Goal: Task Accomplishment & Management: Use online tool/utility

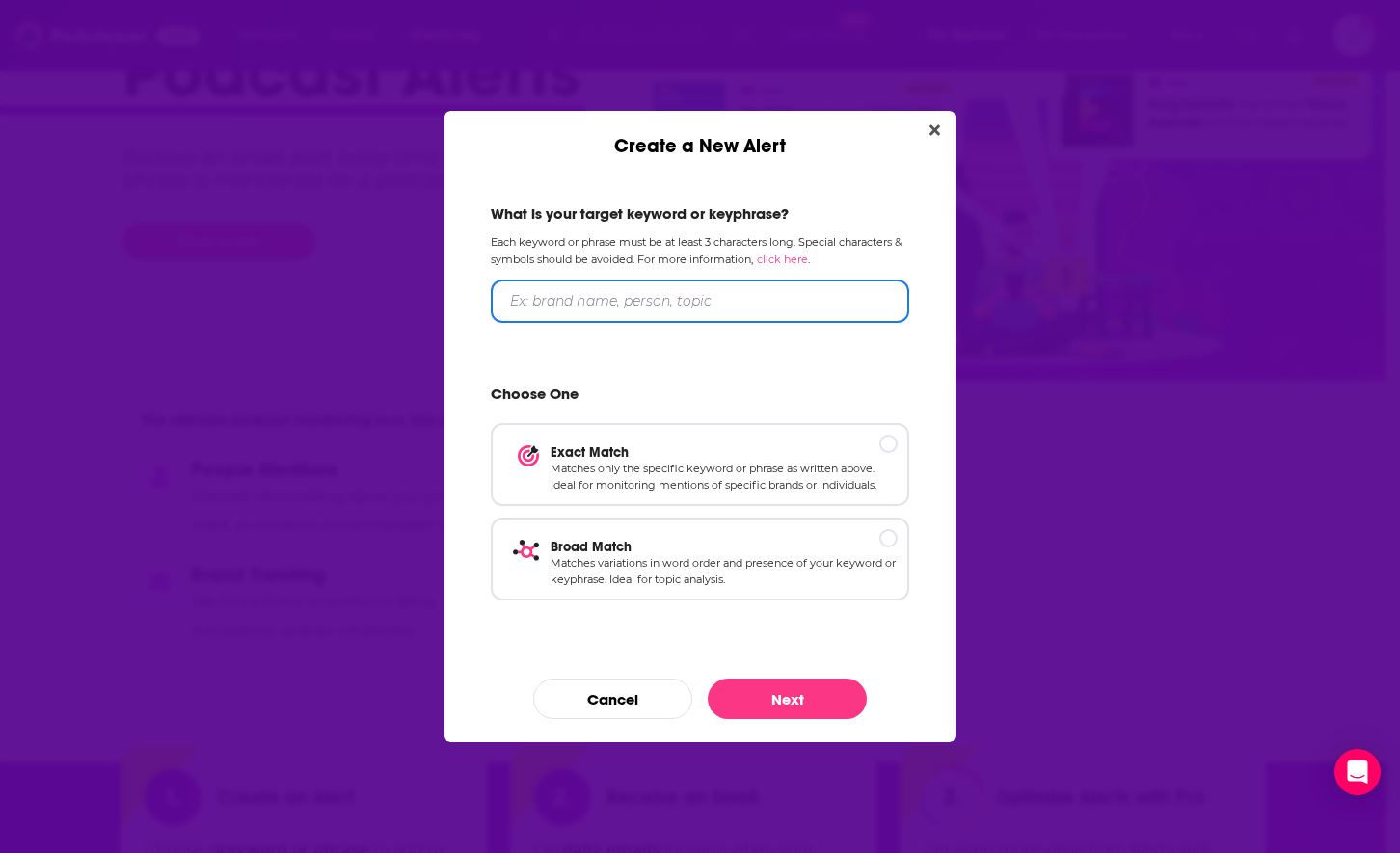
click at [706, 302] on input "Create a New Alert" at bounding box center [700, 301] width 418 height 43
click at [637, 296] on input "Spiritual Warefare Jezebel Spirit" at bounding box center [700, 301] width 418 height 43
click at [606, 304] on input "Spiritual Warefare Jezebel Spirit" at bounding box center [700, 301] width 418 height 43
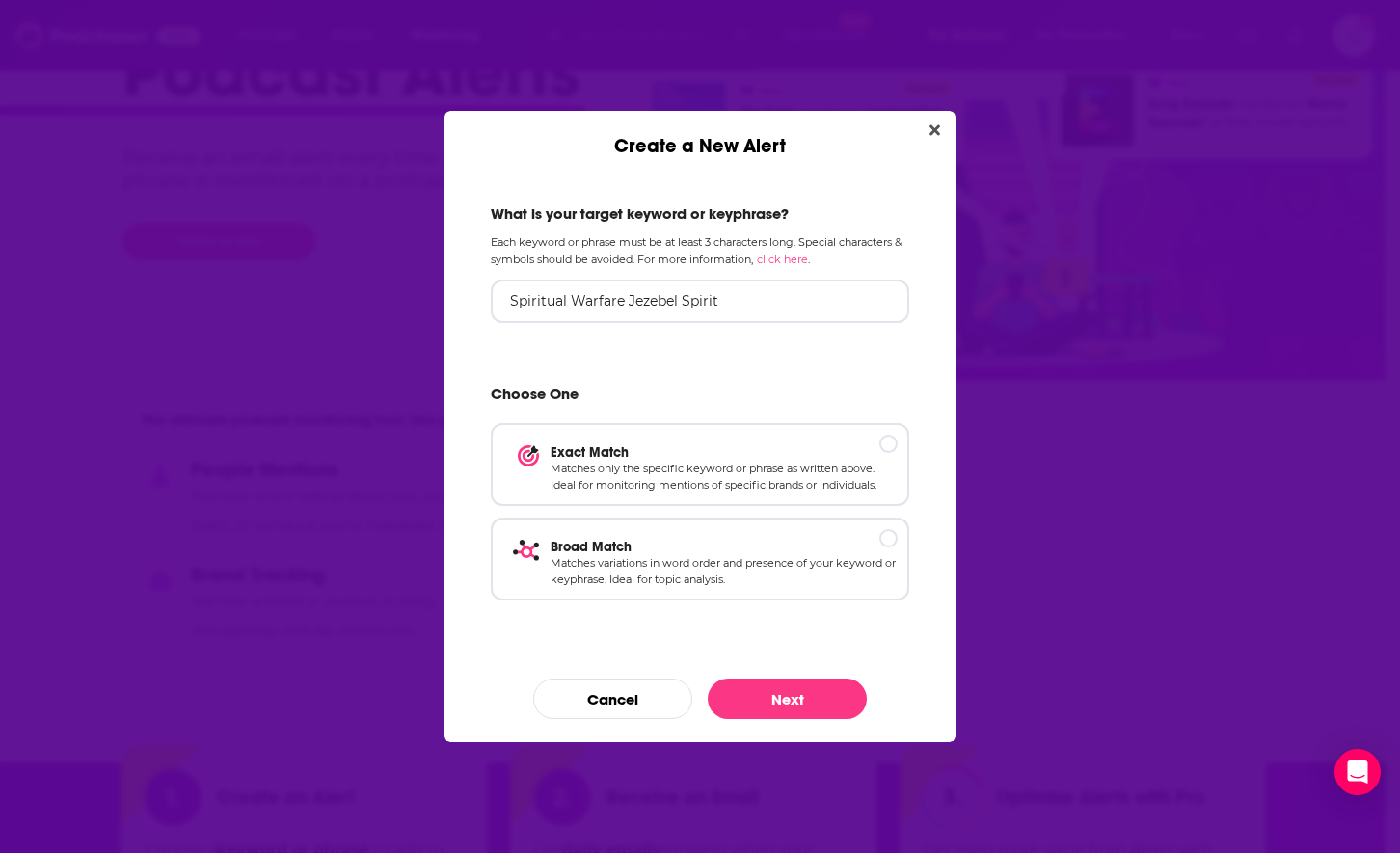
click at [801, 259] on link "click here" at bounding box center [782, 260] width 51 height 14
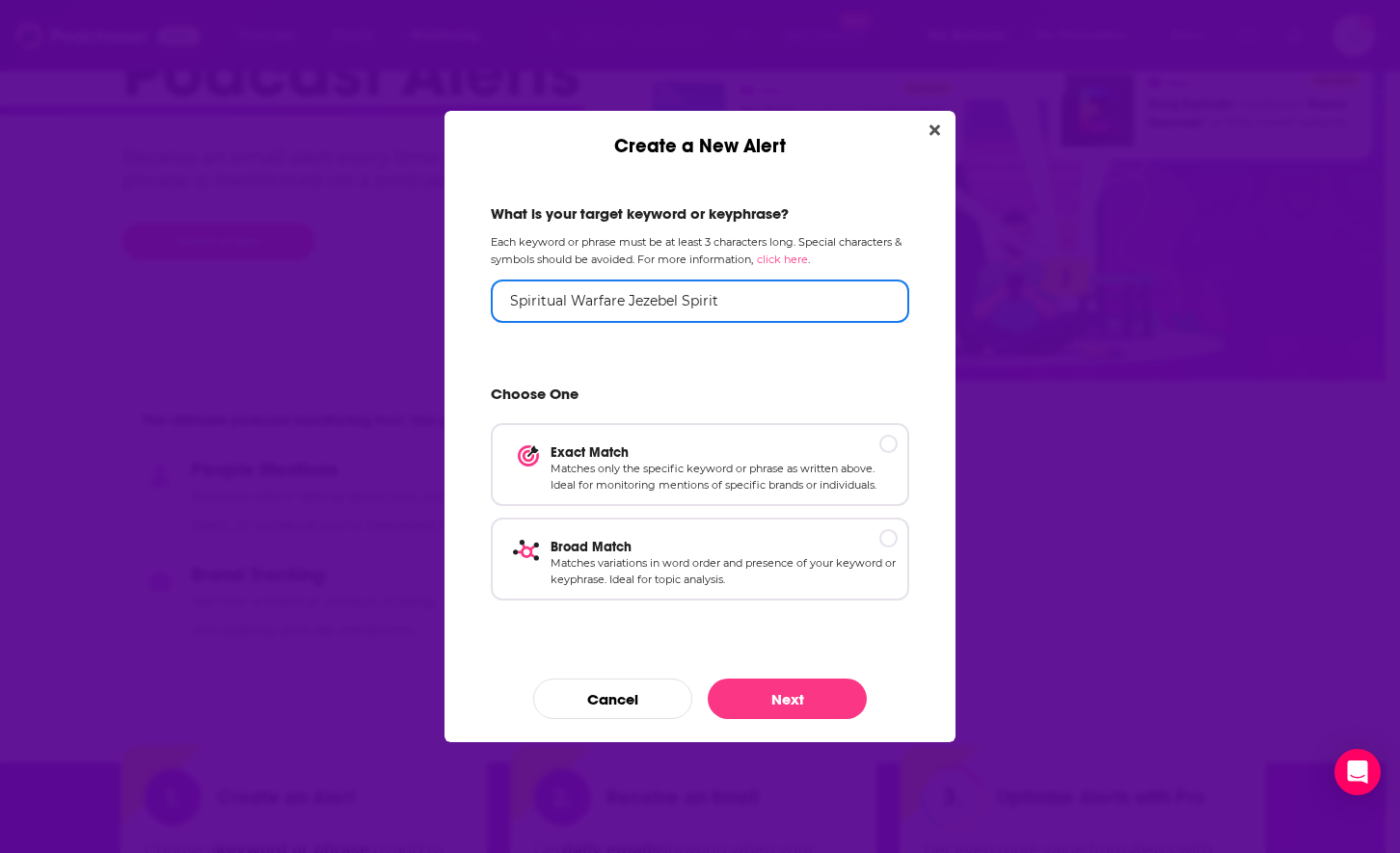
drag, startPoint x: 741, startPoint y: 295, endPoint x: 626, endPoint y: 303, distance: 115.3
click at [626, 303] on input "Spiritual Warfare Jezebel Spirit" at bounding box center [700, 301] width 418 height 43
click at [686, 300] on input "Spiritual Warfare Jezebel Spirit" at bounding box center [700, 301] width 418 height 43
drag, startPoint x: 627, startPoint y: 300, endPoint x: 457, endPoint y: 304, distance: 170.0
click at [457, 304] on div "What is your target keyword or keyphrase? Each keyword or phrase must be at lea…" at bounding box center [700, 450] width 511 height 583
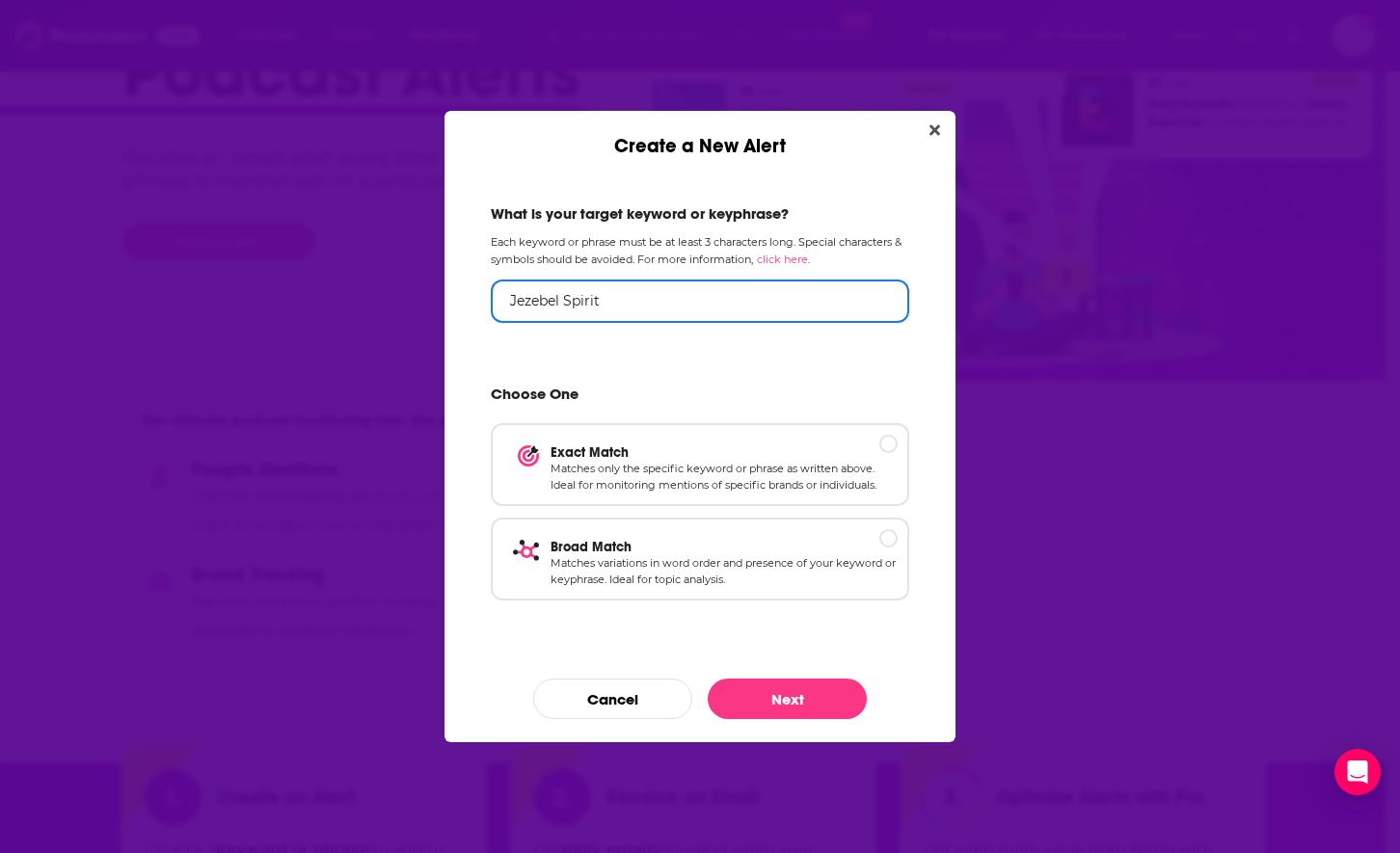
click at [706, 304] on input "Jezebel Spirit" at bounding box center [700, 301] width 418 height 43
type input "Jezebel Spirit Witchcraft Occult"
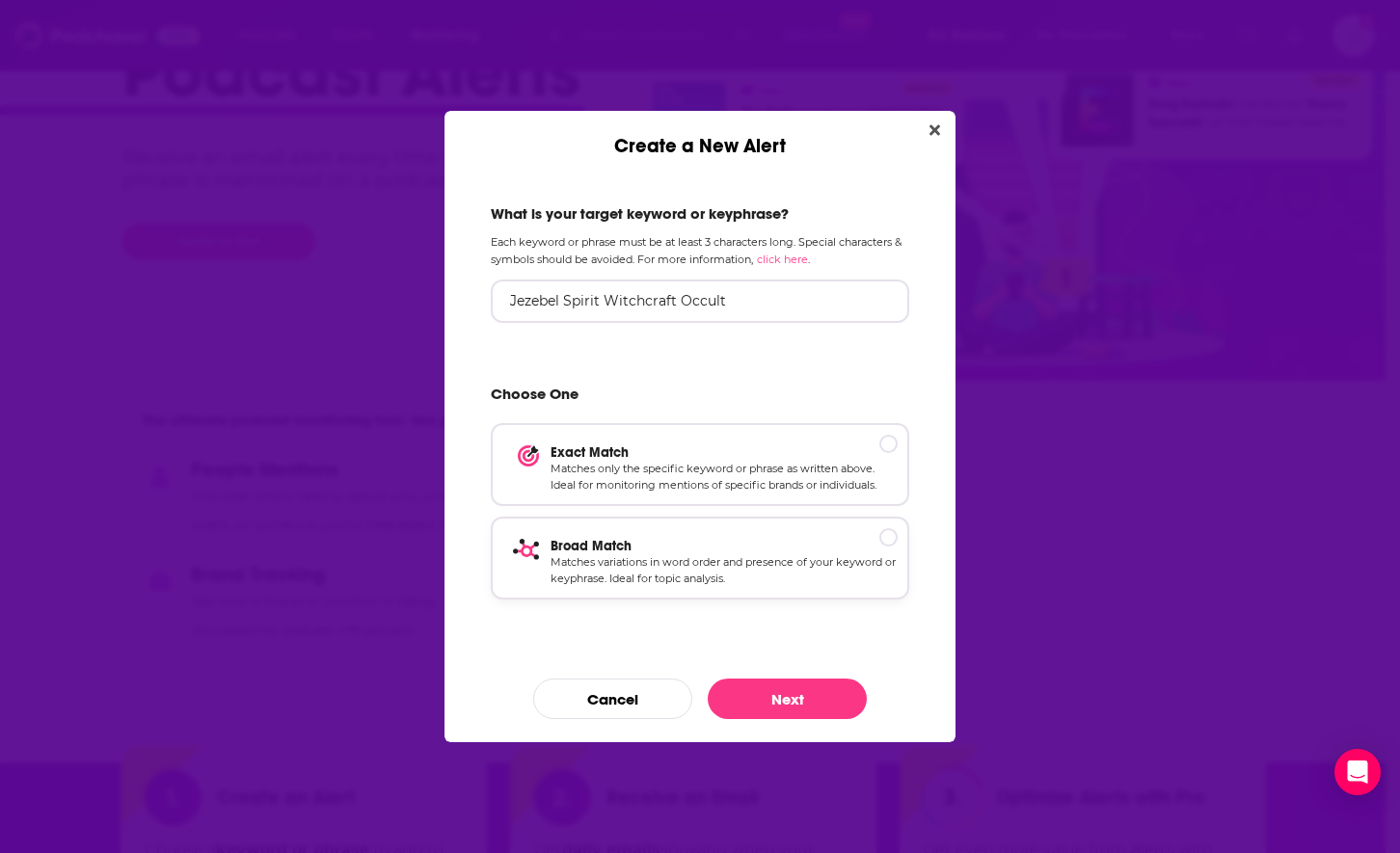
click at [740, 543] on p "Broad Match" at bounding box center [724, 546] width 347 height 17
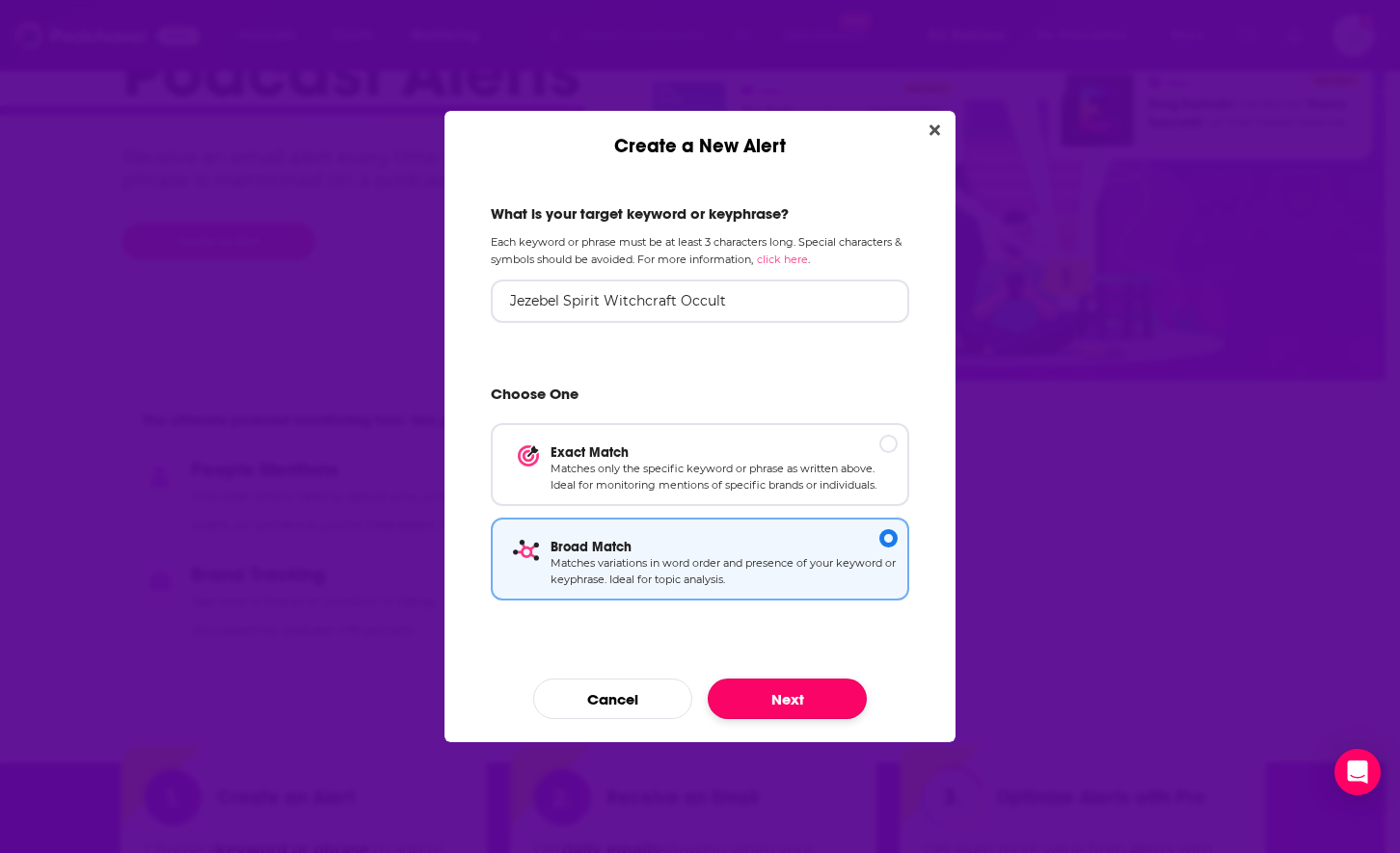
click at [775, 694] on button "Next" at bounding box center [787, 699] width 159 height 40
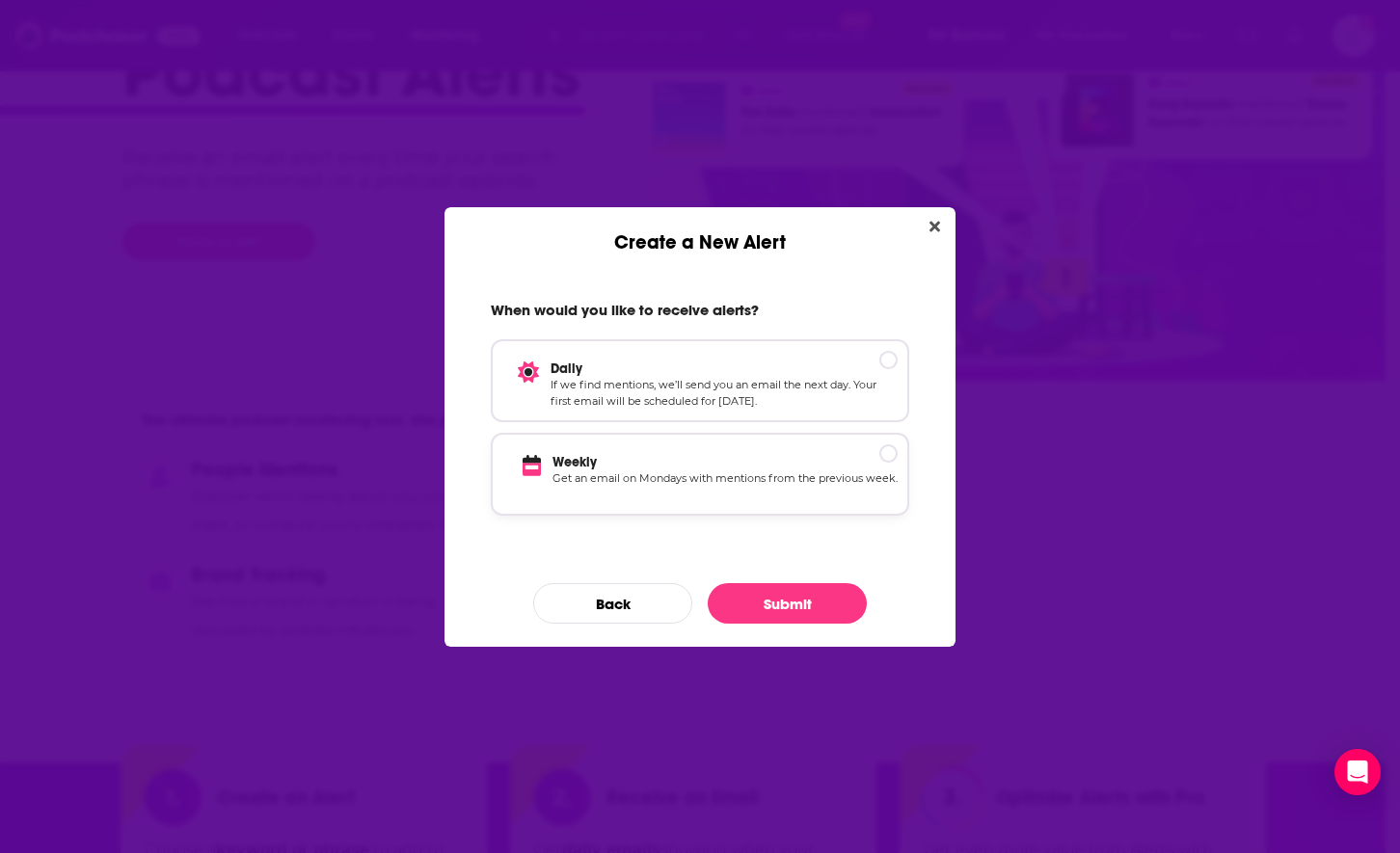
click at [730, 487] on p "Get an email on Mondays with mentions from the previous week." at bounding box center [725, 487] width 345 height 33
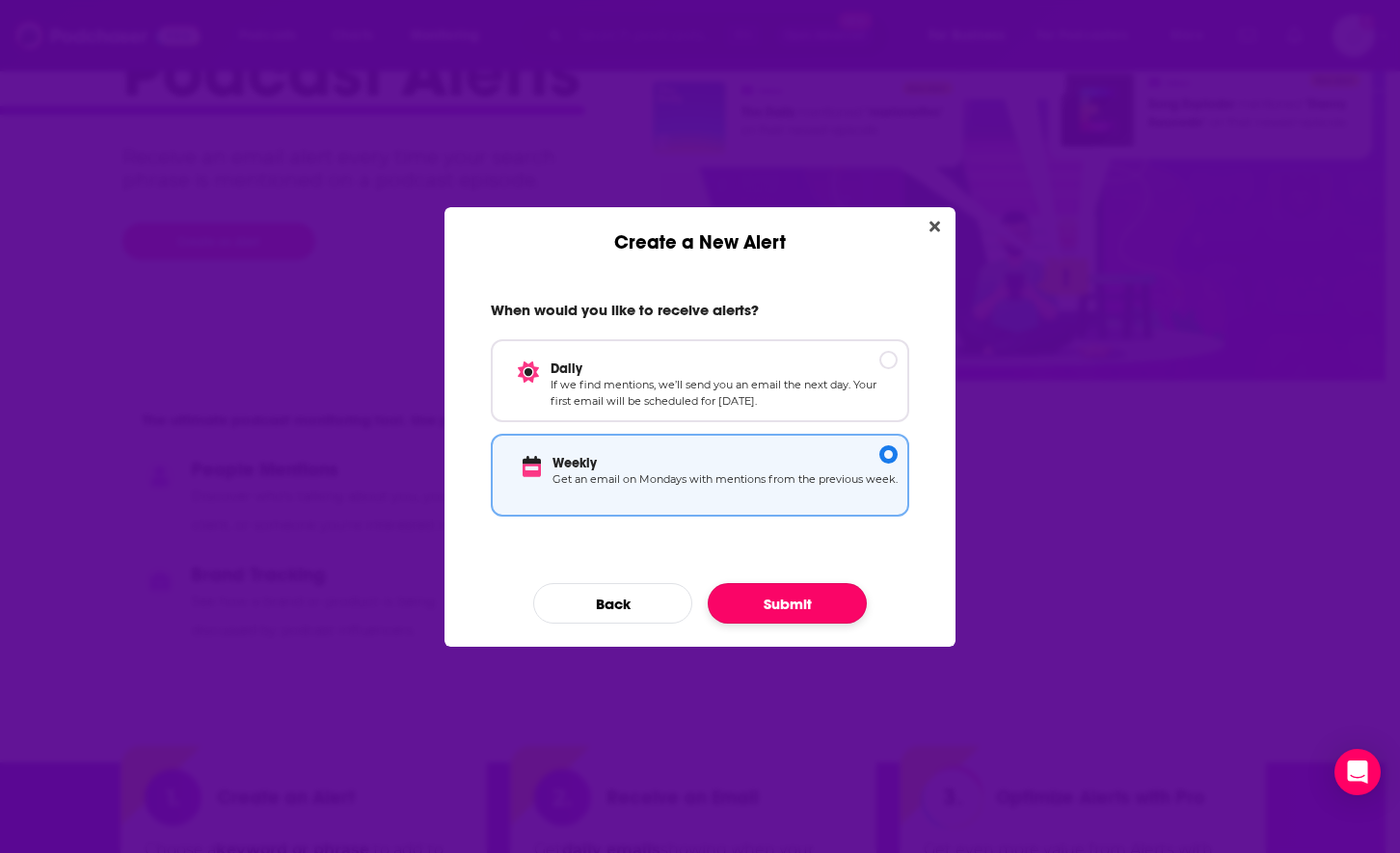
click at [793, 599] on button "Submit" at bounding box center [787, 603] width 159 height 40
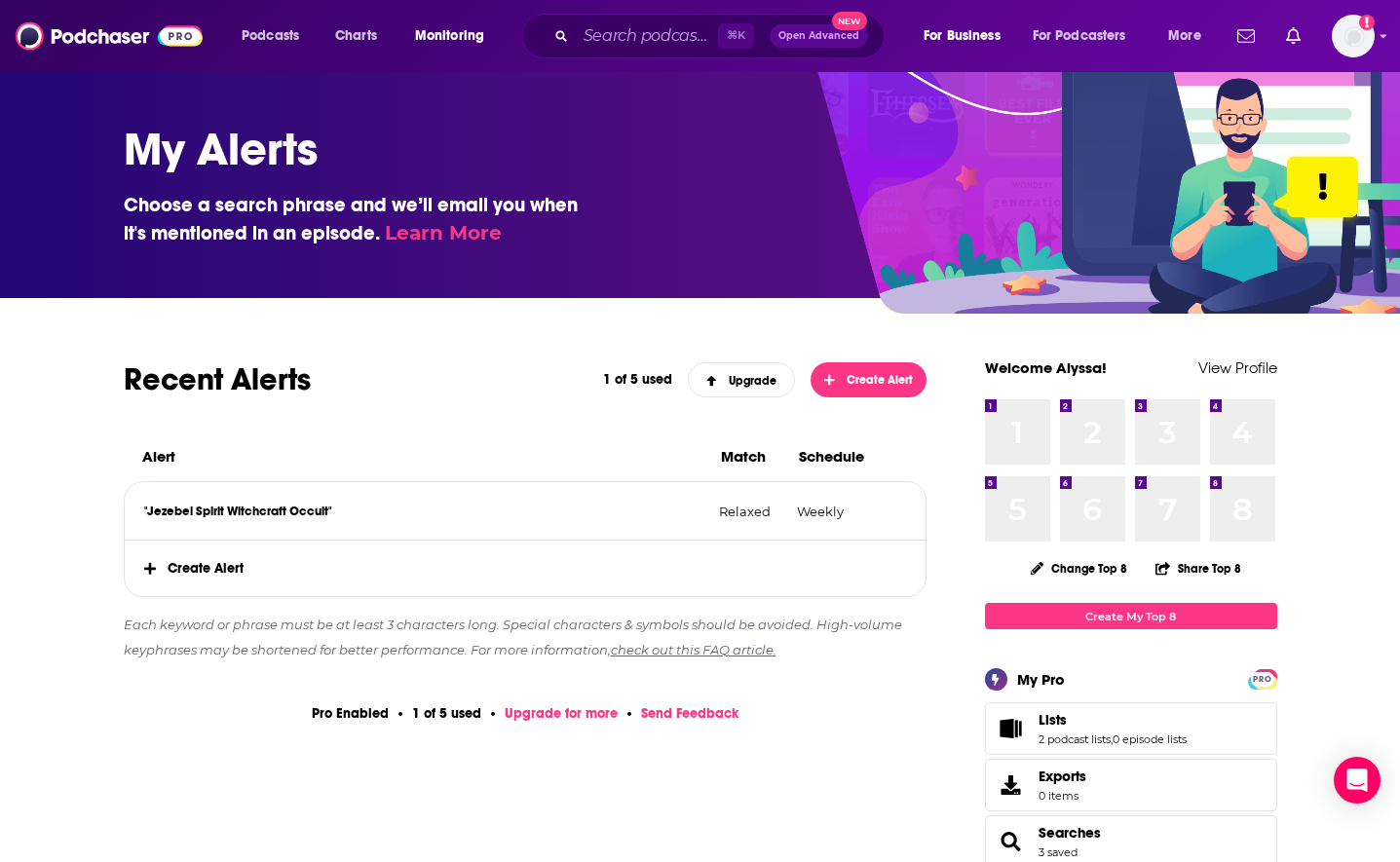
click at [216, 561] on span "Create Alert" at bounding box center [525, 569] width 802 height 56
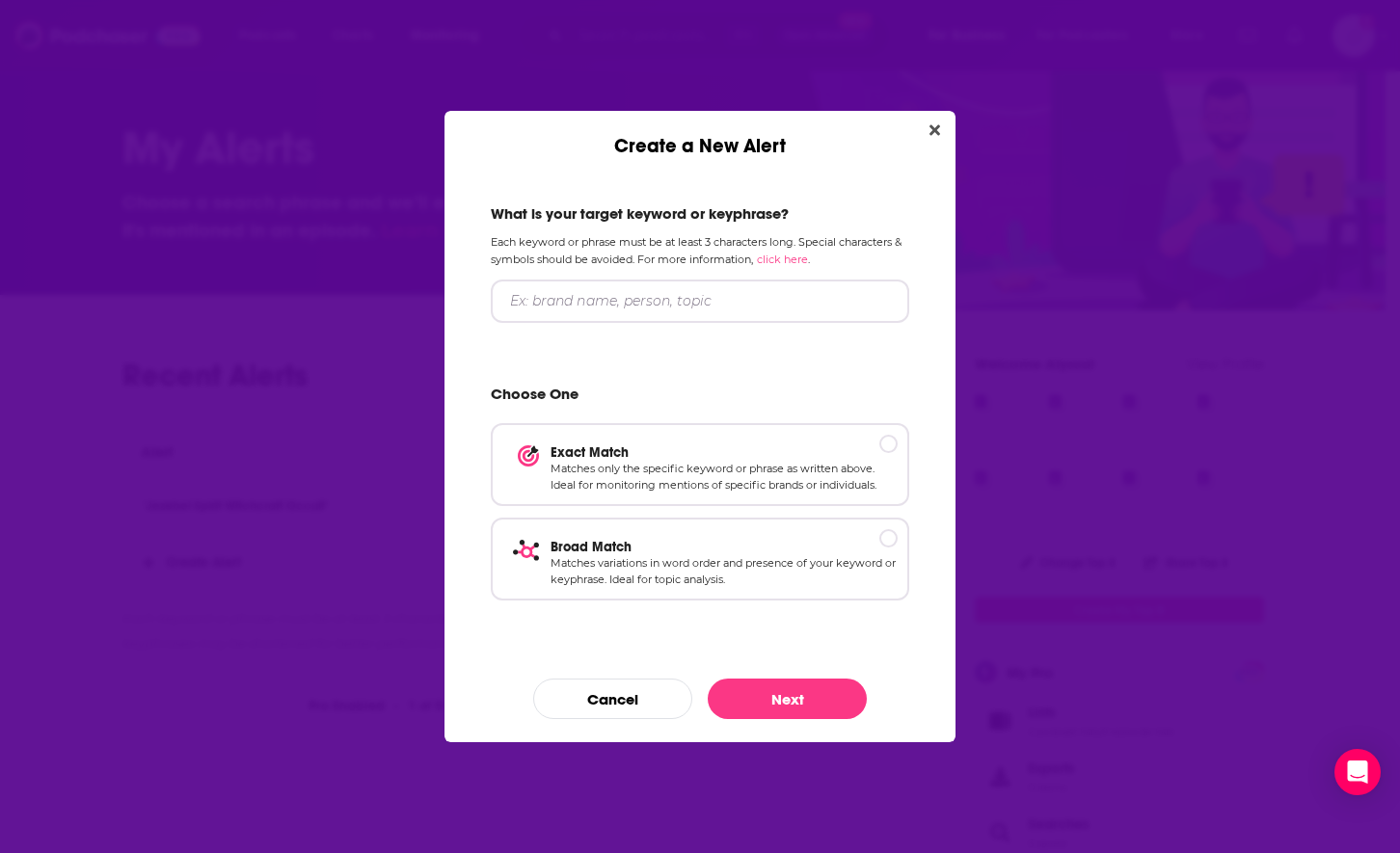
click at [664, 264] on p "Each keyword or phrase must be at least 3 characters long. Special characters &…" at bounding box center [700, 250] width 418 height 32
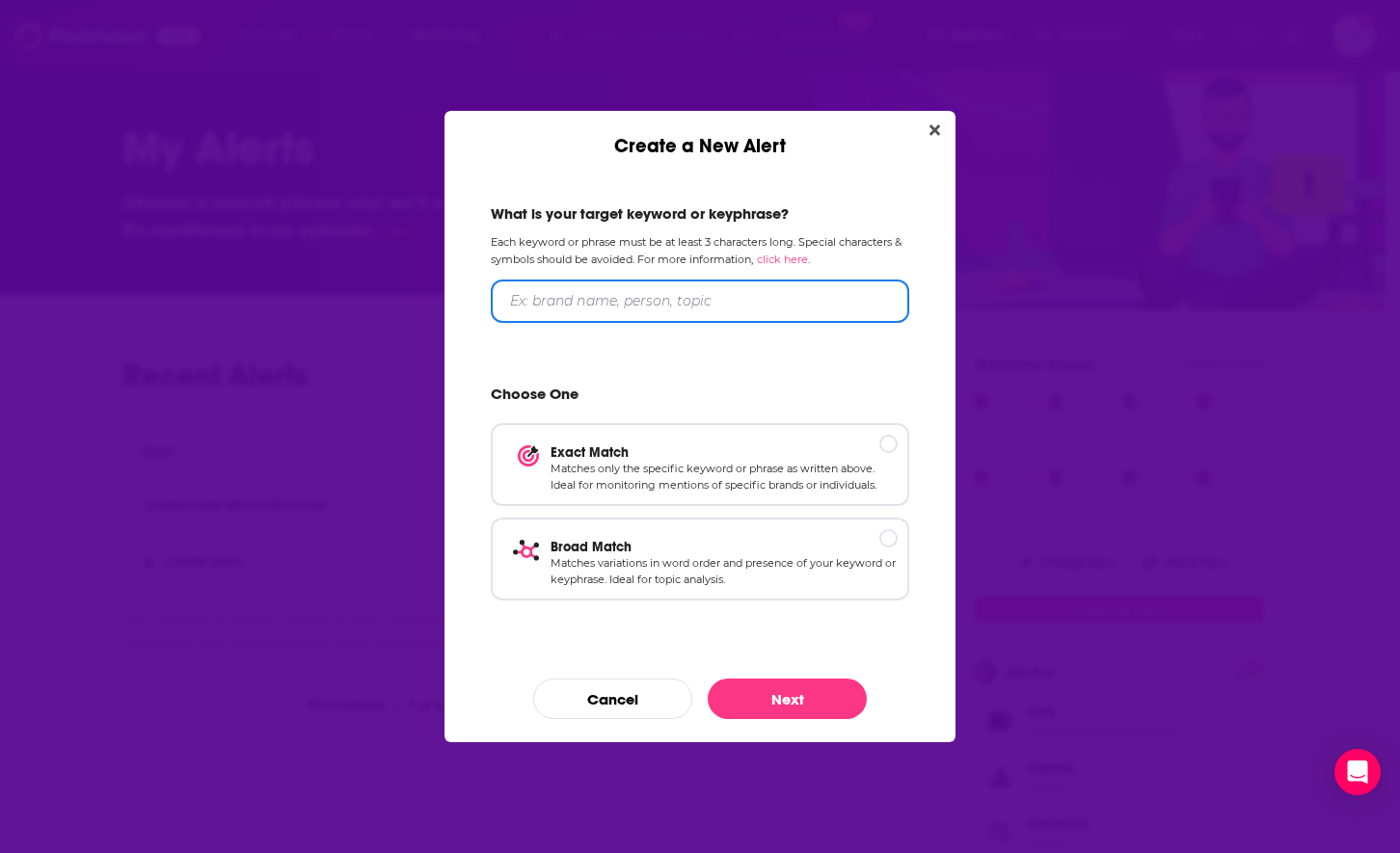
click at [661, 294] on input "Create a New Alert" at bounding box center [700, 301] width 418 height 43
type input "End Times"
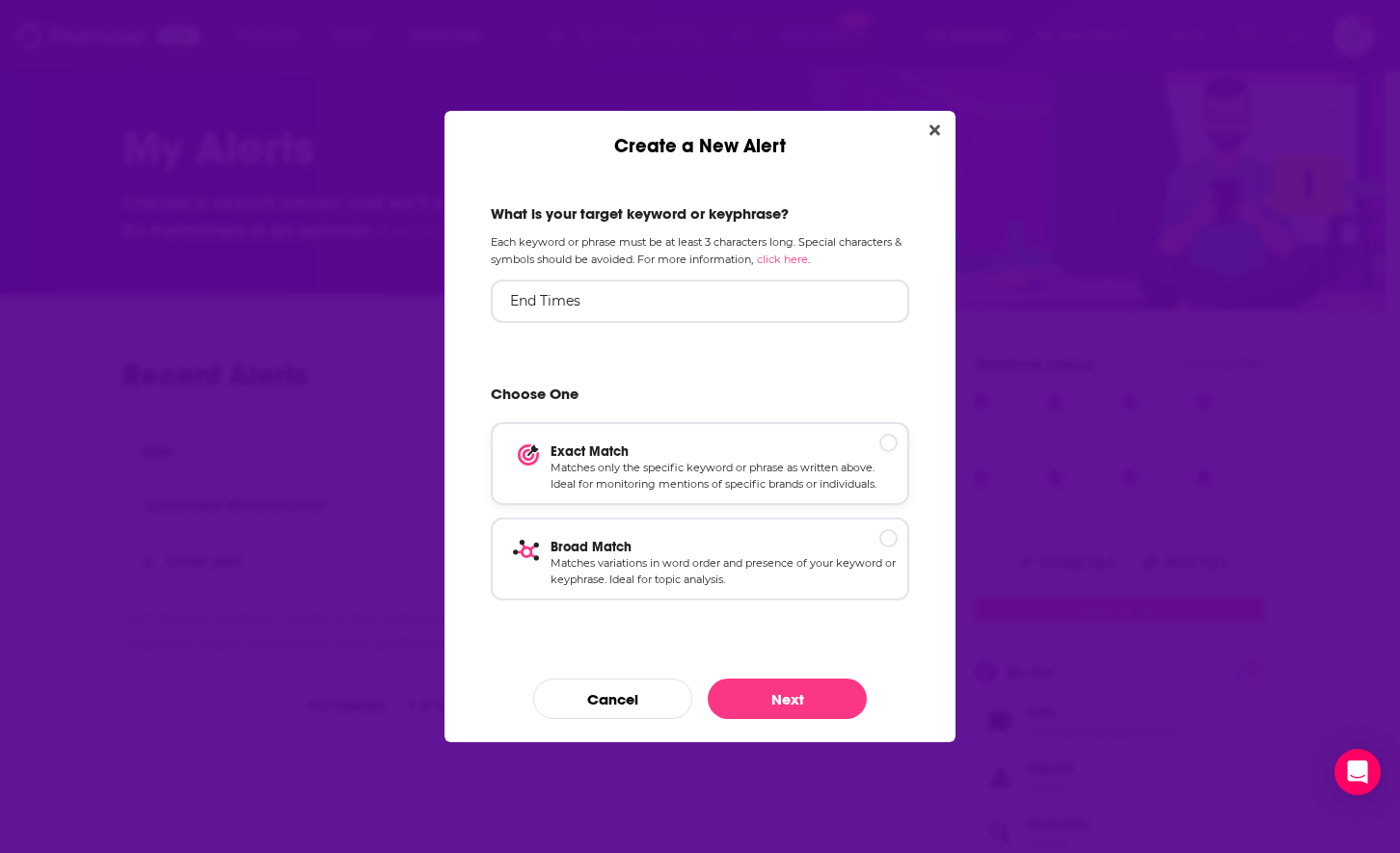
click at [697, 440] on div "Exact Match Matches only the specific keyword or phrase as written above. Ideal…" at bounding box center [700, 463] width 418 height 83
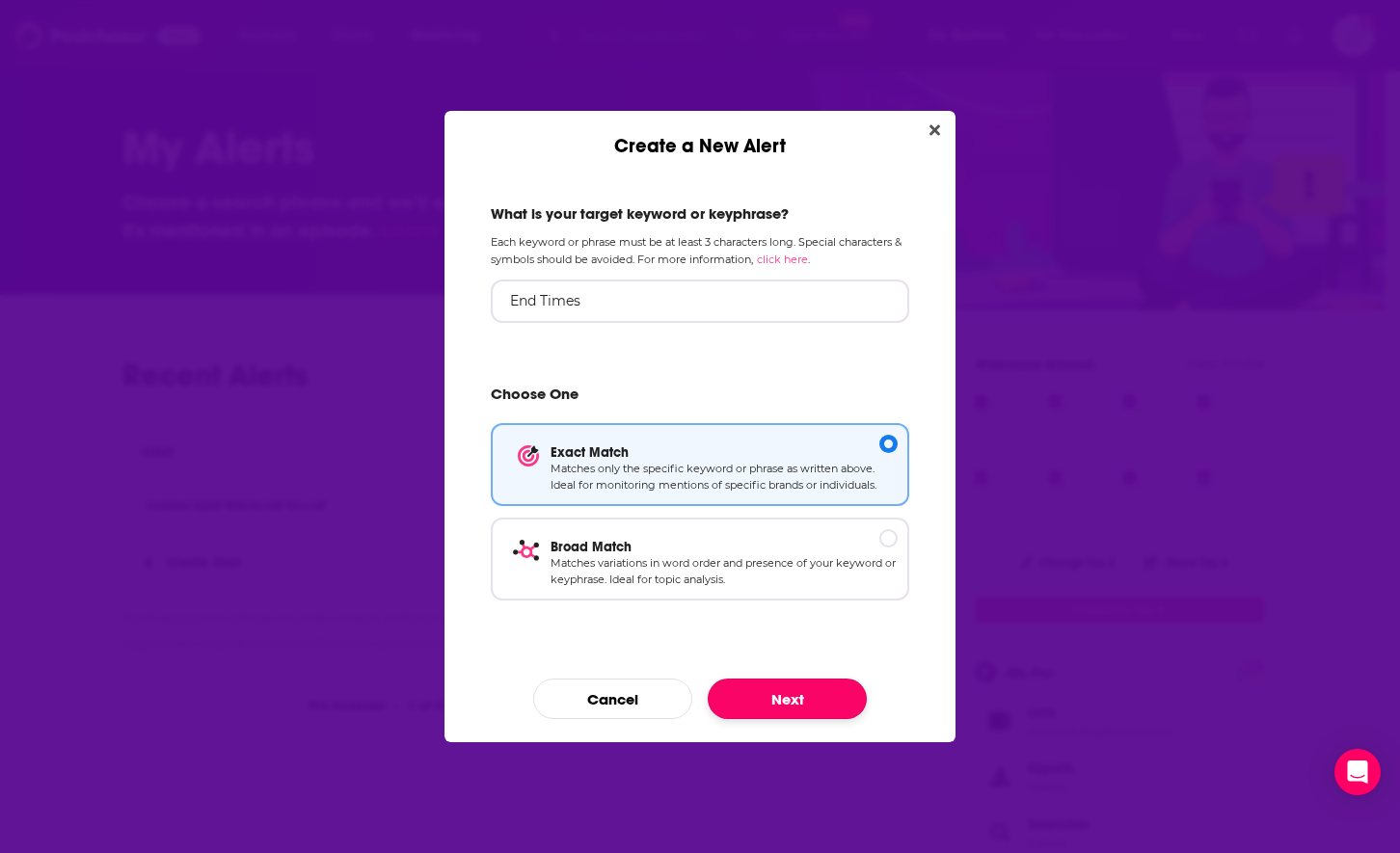
click at [815, 697] on button "Next" at bounding box center [787, 699] width 159 height 40
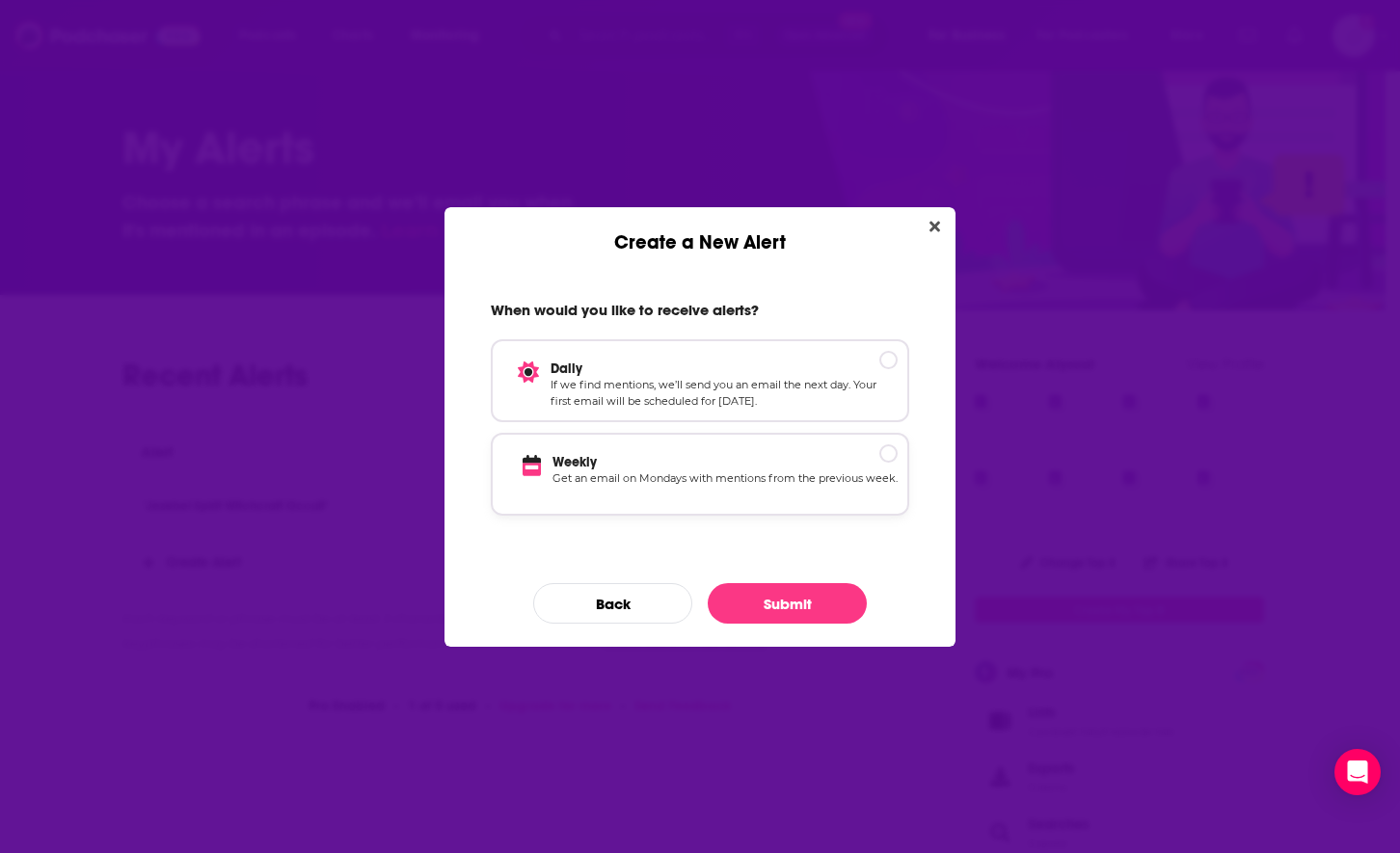
click at [721, 463] on p "Weekly" at bounding box center [725, 462] width 345 height 17
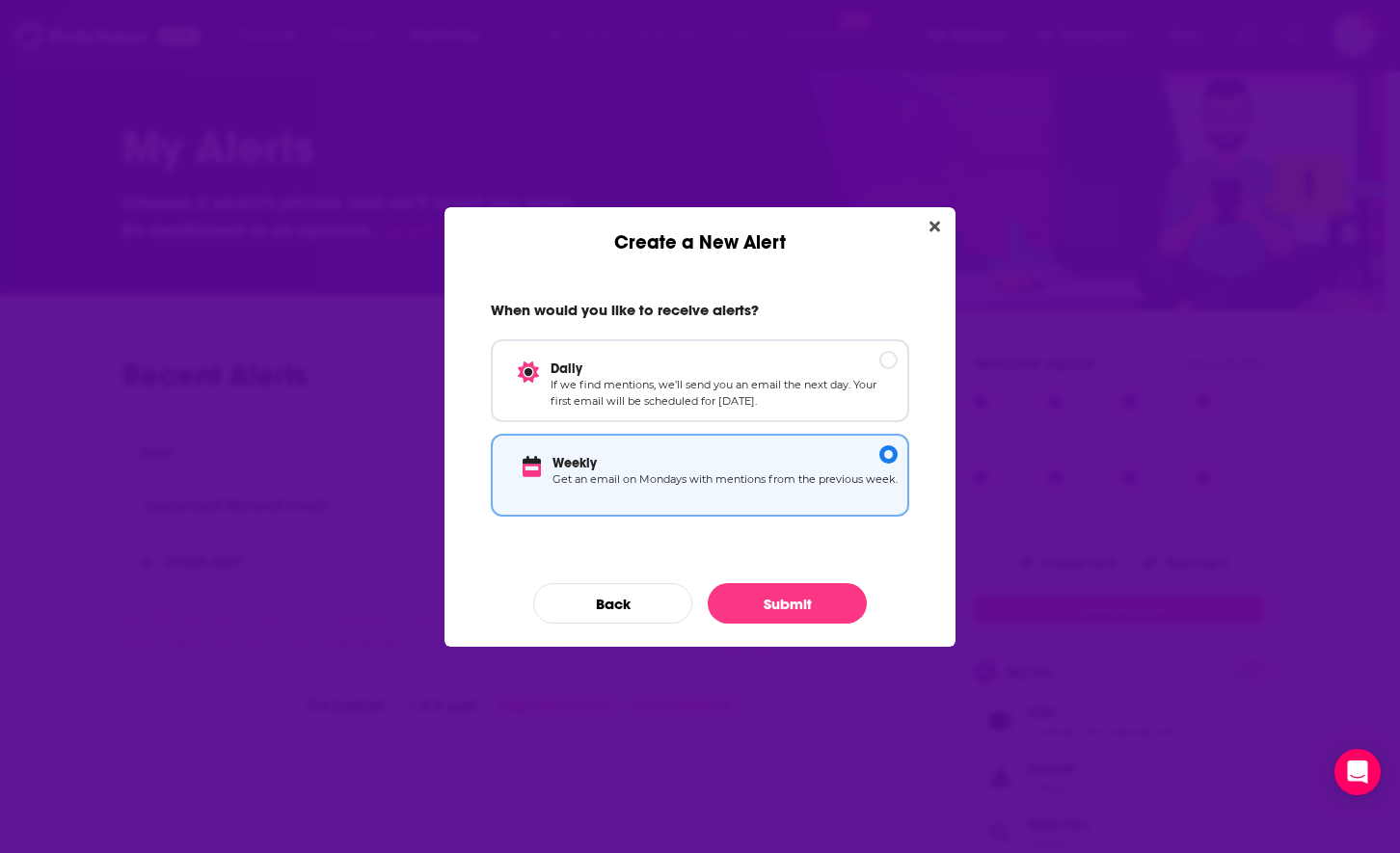
click at [765, 624] on div "When would you like to receive alerts? Daily If we find mentions, we’ll send yo…" at bounding box center [700, 451] width 511 height 393
click at [765, 617] on button "Submit" at bounding box center [787, 603] width 159 height 40
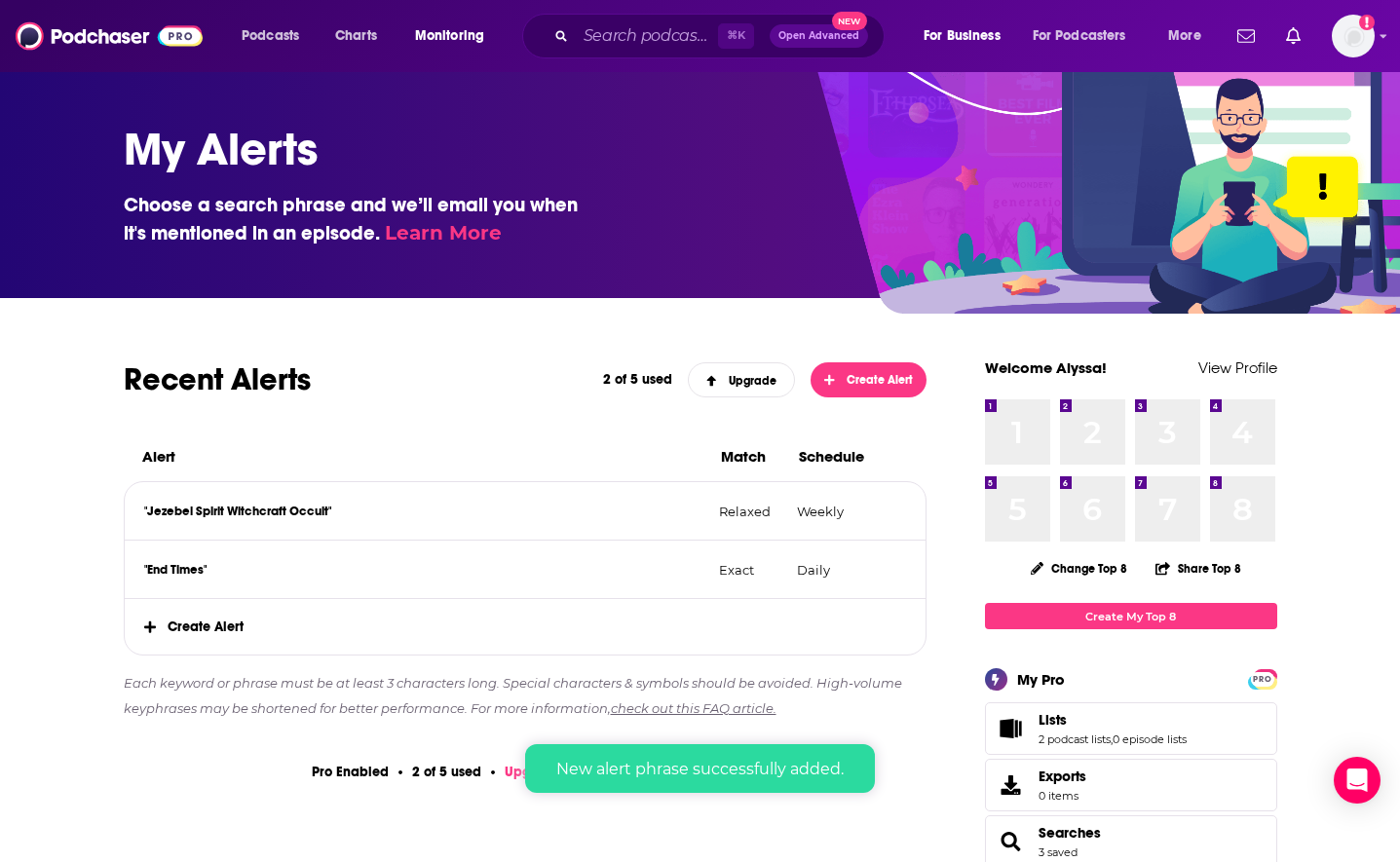
click at [203, 622] on span "Create Alert" at bounding box center [525, 627] width 802 height 56
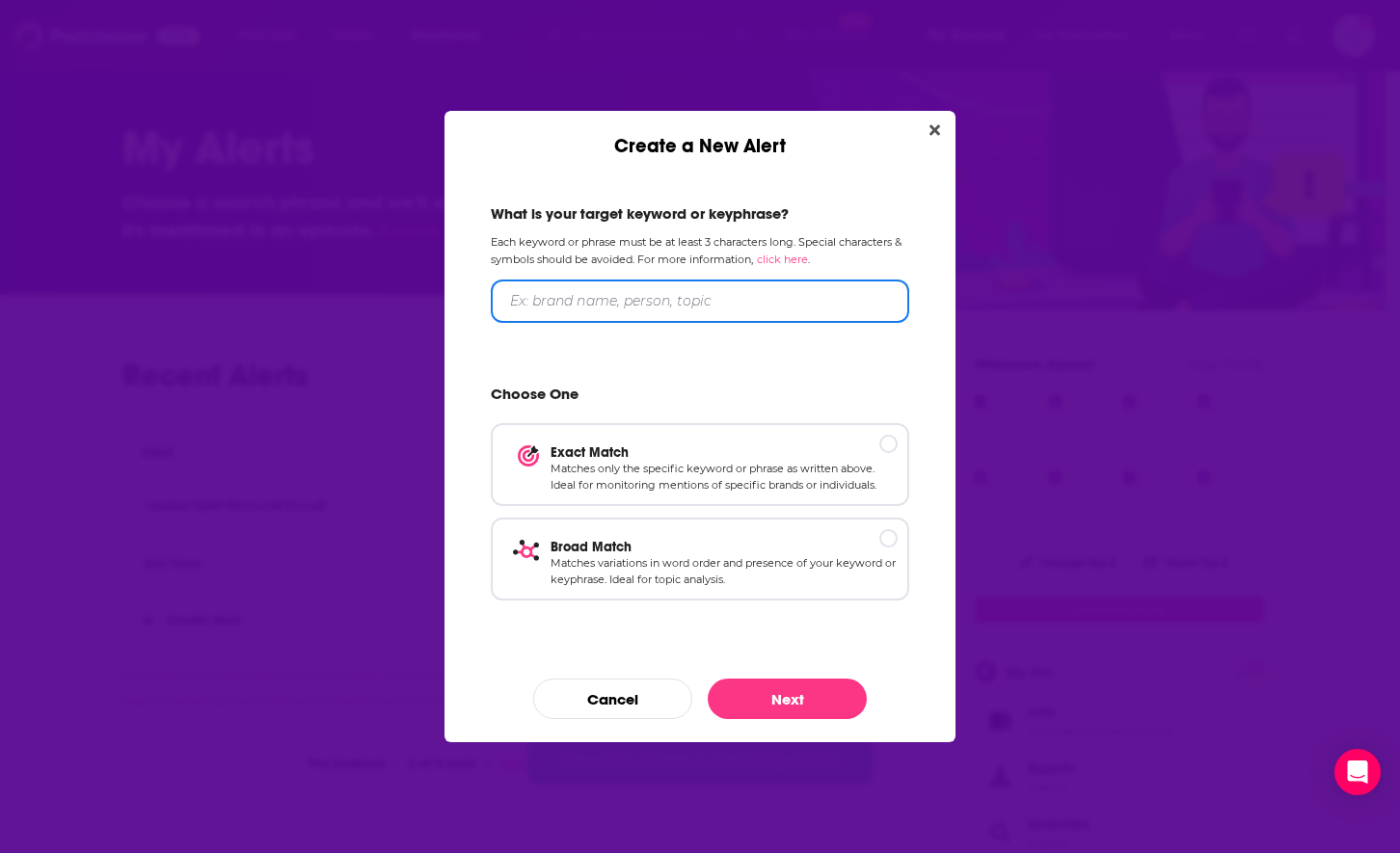
click at [613, 307] on input "Create a New Alert" at bounding box center [700, 301] width 418 height 43
type input "Demonic Portals"
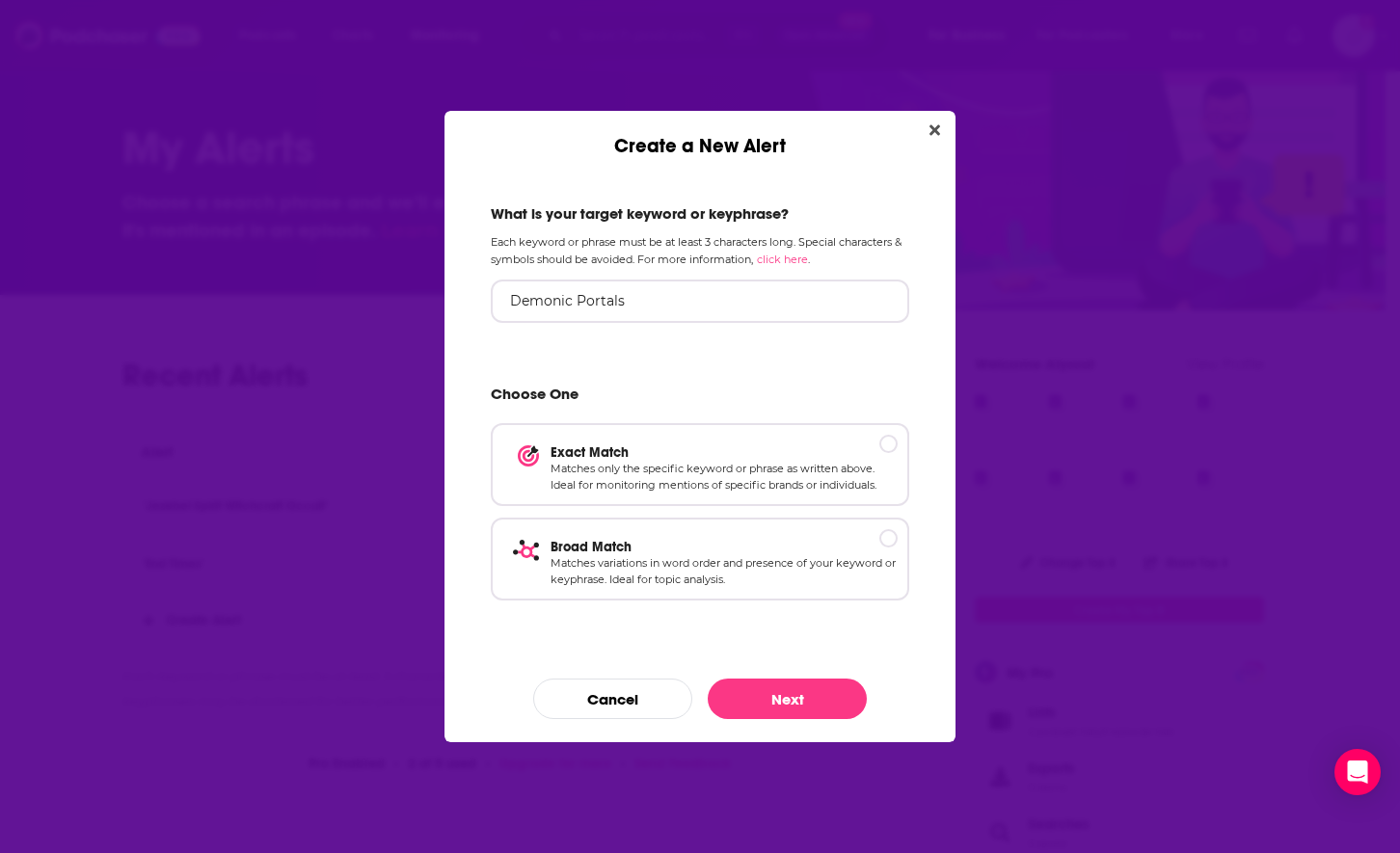
click at [642, 336] on div "What is your target keyword or keyphrase? Each keyword or phrase must be at lea…" at bounding box center [700, 407] width 464 height 454
click at [766, 479] on p "Matches only the specific keyword or phrase as written above. Ideal for monitor…" at bounding box center [724, 476] width 347 height 33
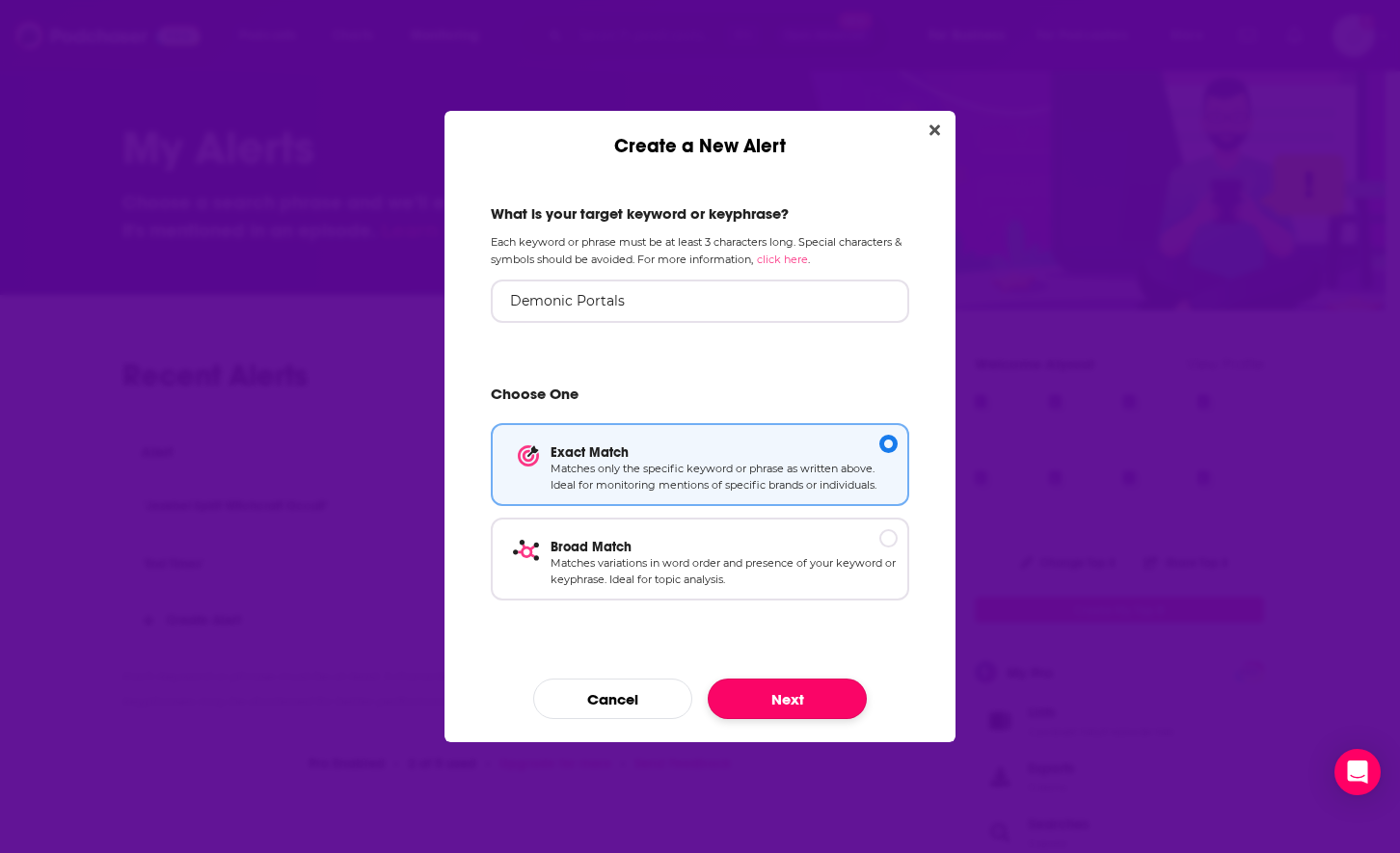
click at [791, 697] on button "Next" at bounding box center [787, 699] width 159 height 40
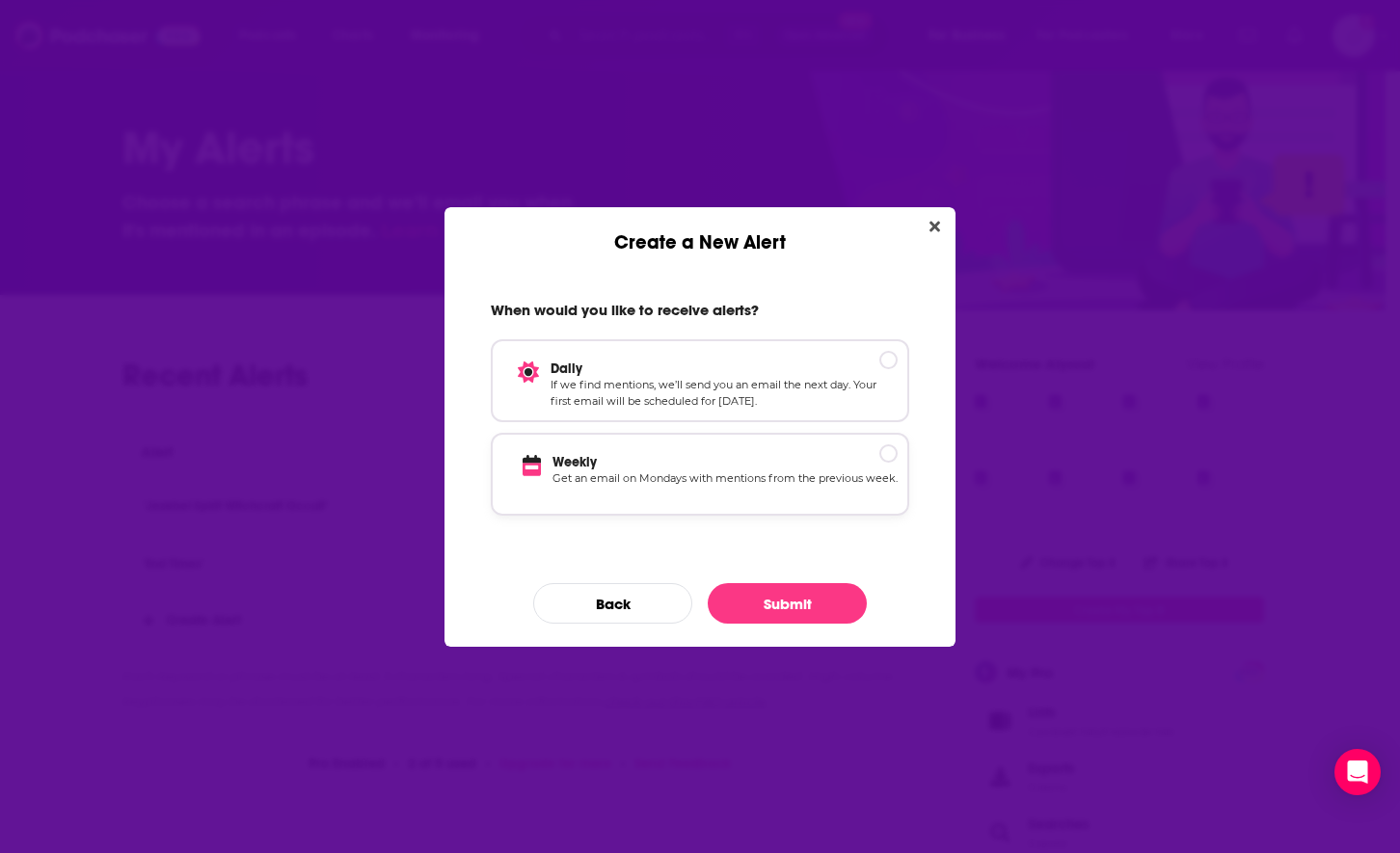
click at [711, 482] on p "Get an email on Mondays with mentions from the previous week." at bounding box center [725, 487] width 345 height 33
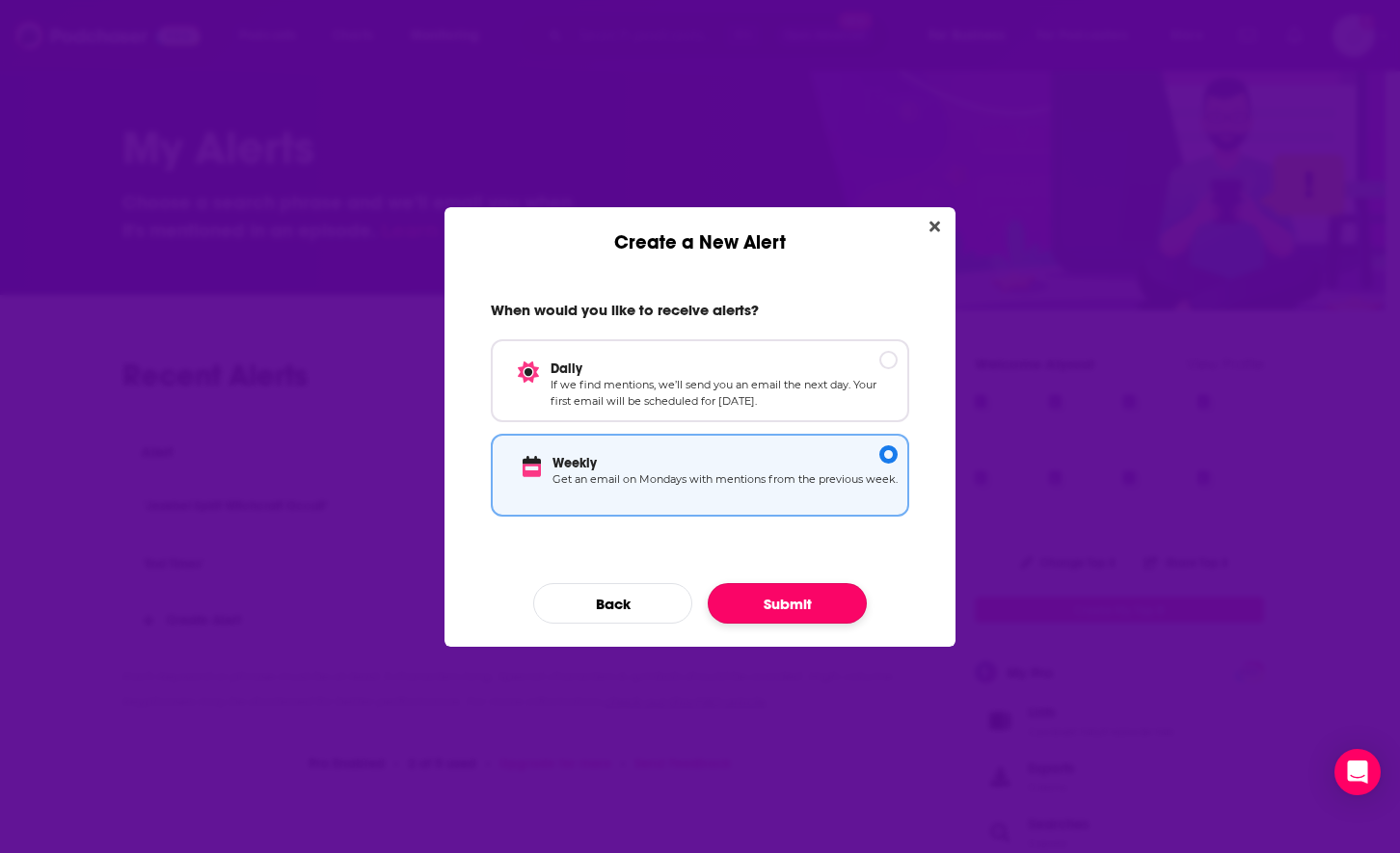
click at [786, 595] on button "Submit" at bounding box center [787, 603] width 159 height 40
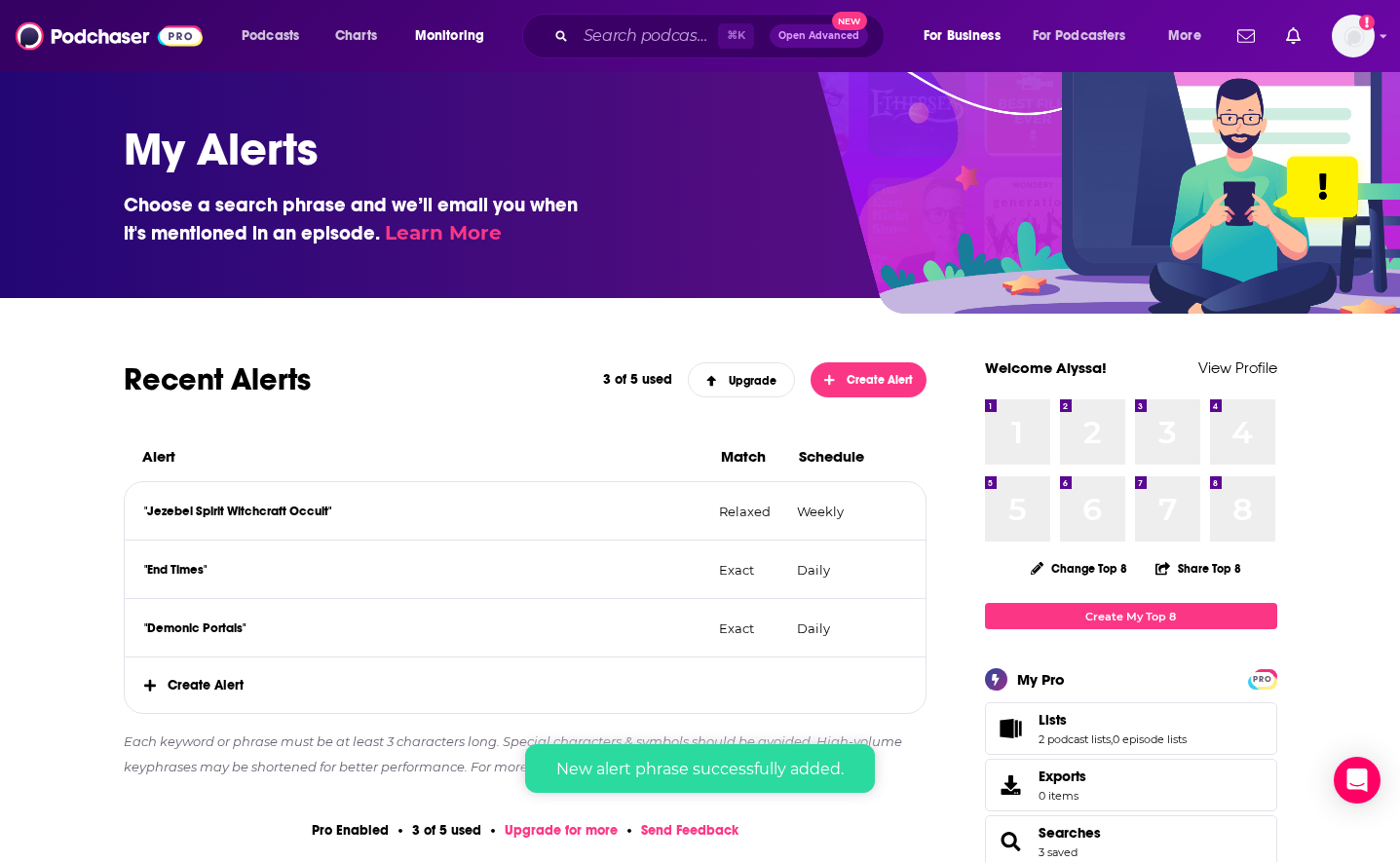
click at [187, 689] on span "Create Alert" at bounding box center [525, 685] width 802 height 56
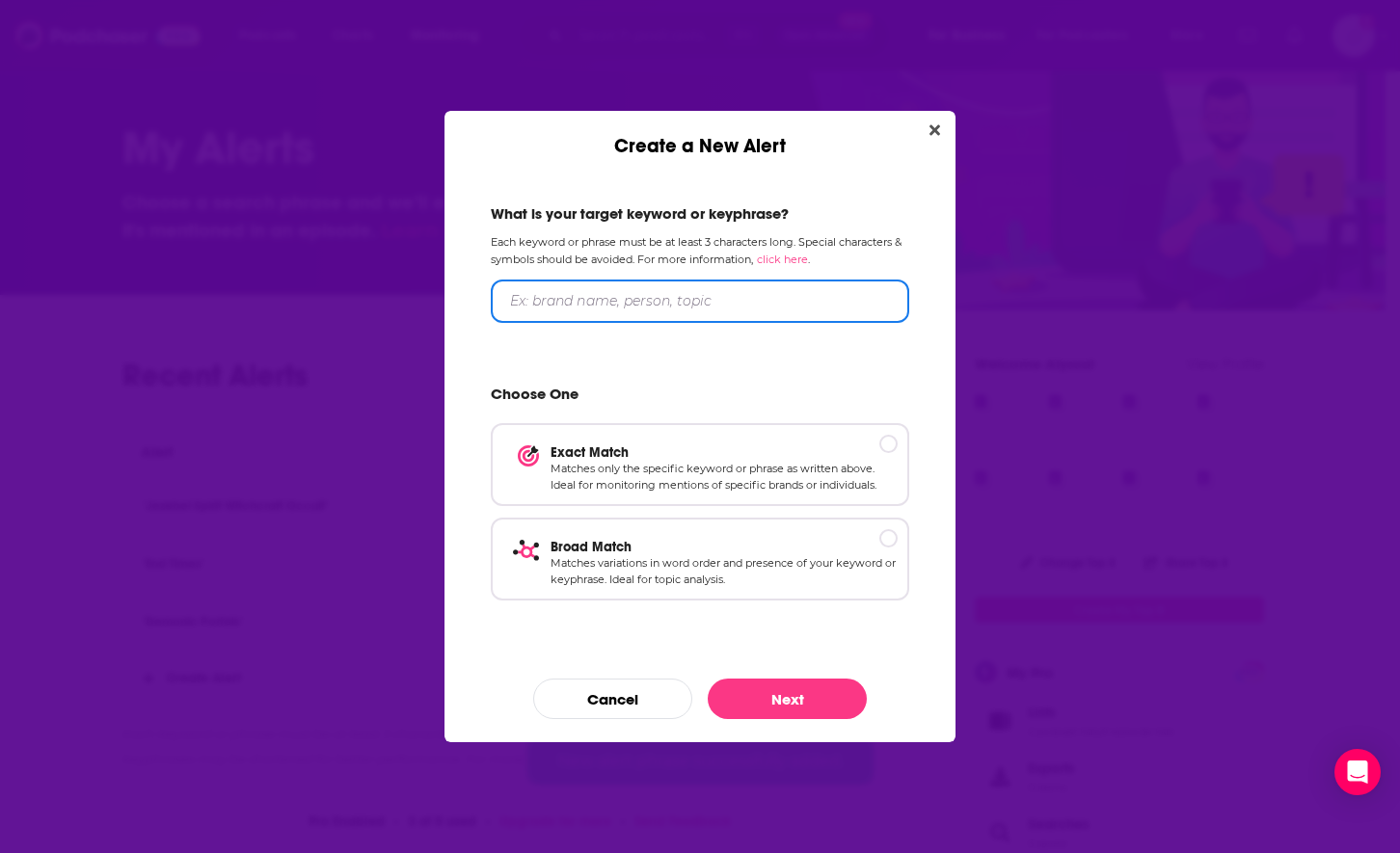
click at [583, 283] on input "Create a New Alert" at bounding box center [700, 301] width 418 height 43
type input "deliverance"
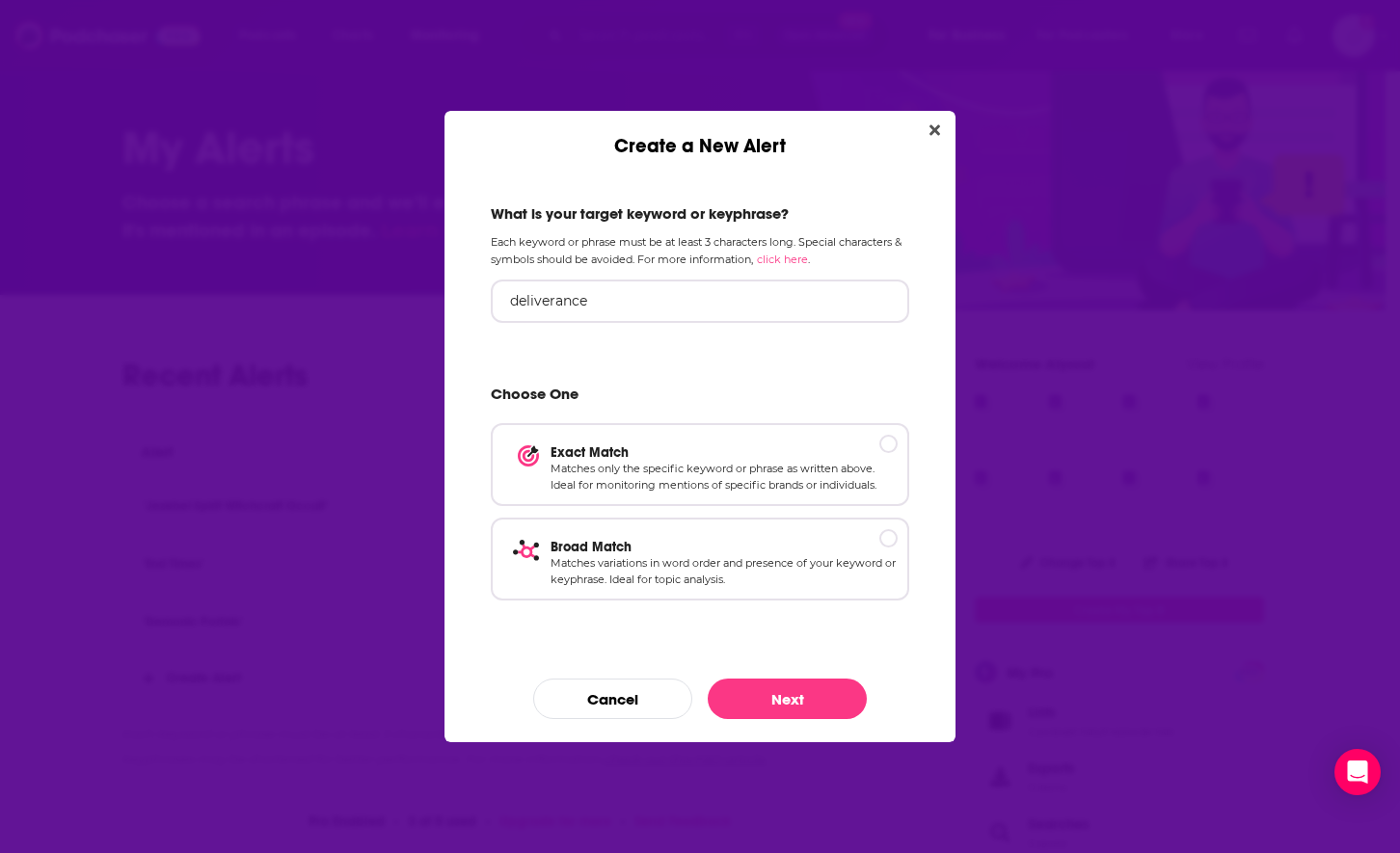
click at [666, 351] on div "What is your target keyword or keyphrase? Each keyword or phrase must be at lea…" at bounding box center [700, 407] width 464 height 454
click at [703, 465] on p "Matches only the specific keyword or phrase as written above. Ideal for monitor…" at bounding box center [724, 476] width 347 height 33
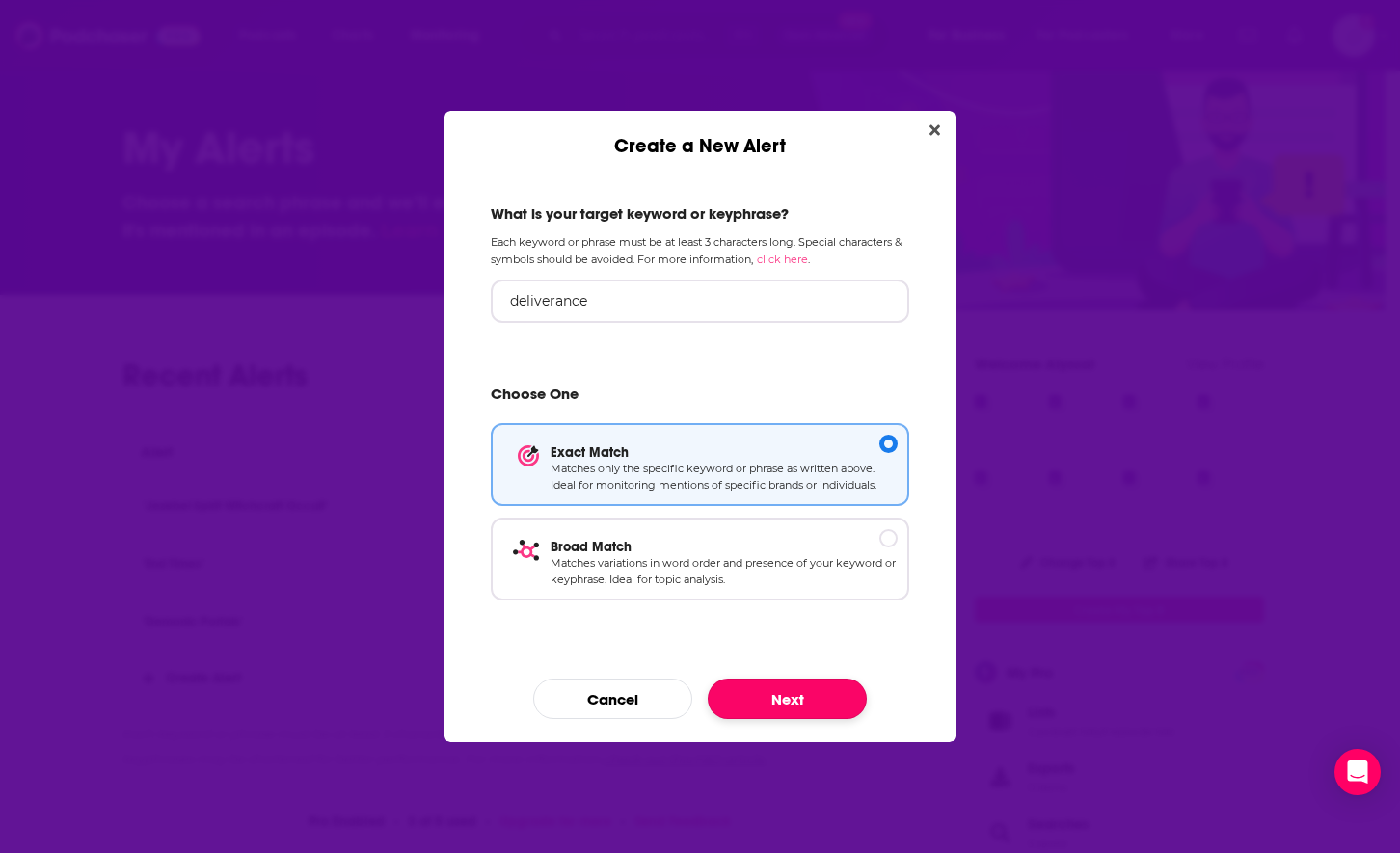
click at [797, 716] on button "Next" at bounding box center [787, 699] width 159 height 40
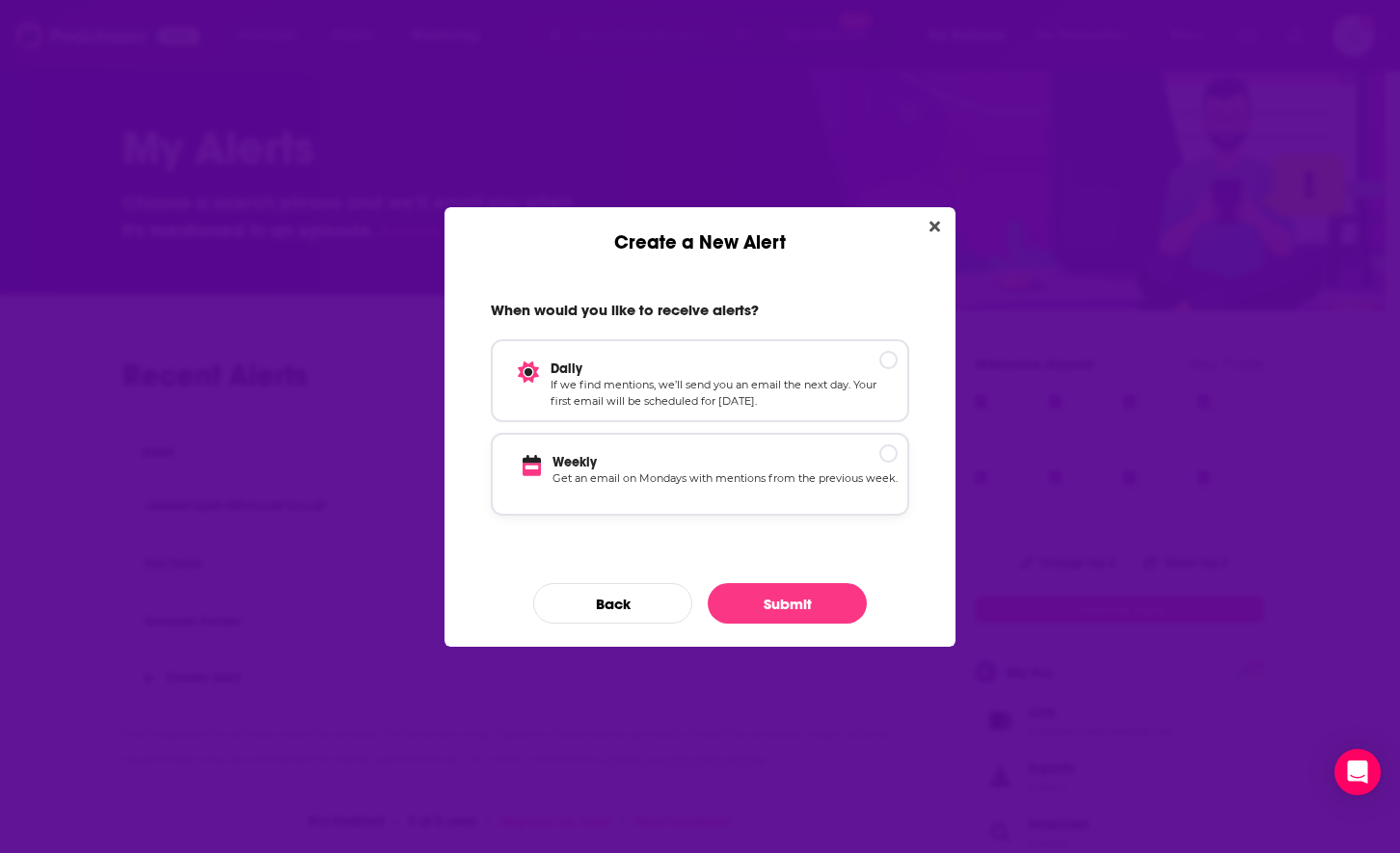
click at [751, 500] on p "Get an email on Mondays with mentions from the previous week." at bounding box center [725, 487] width 345 height 33
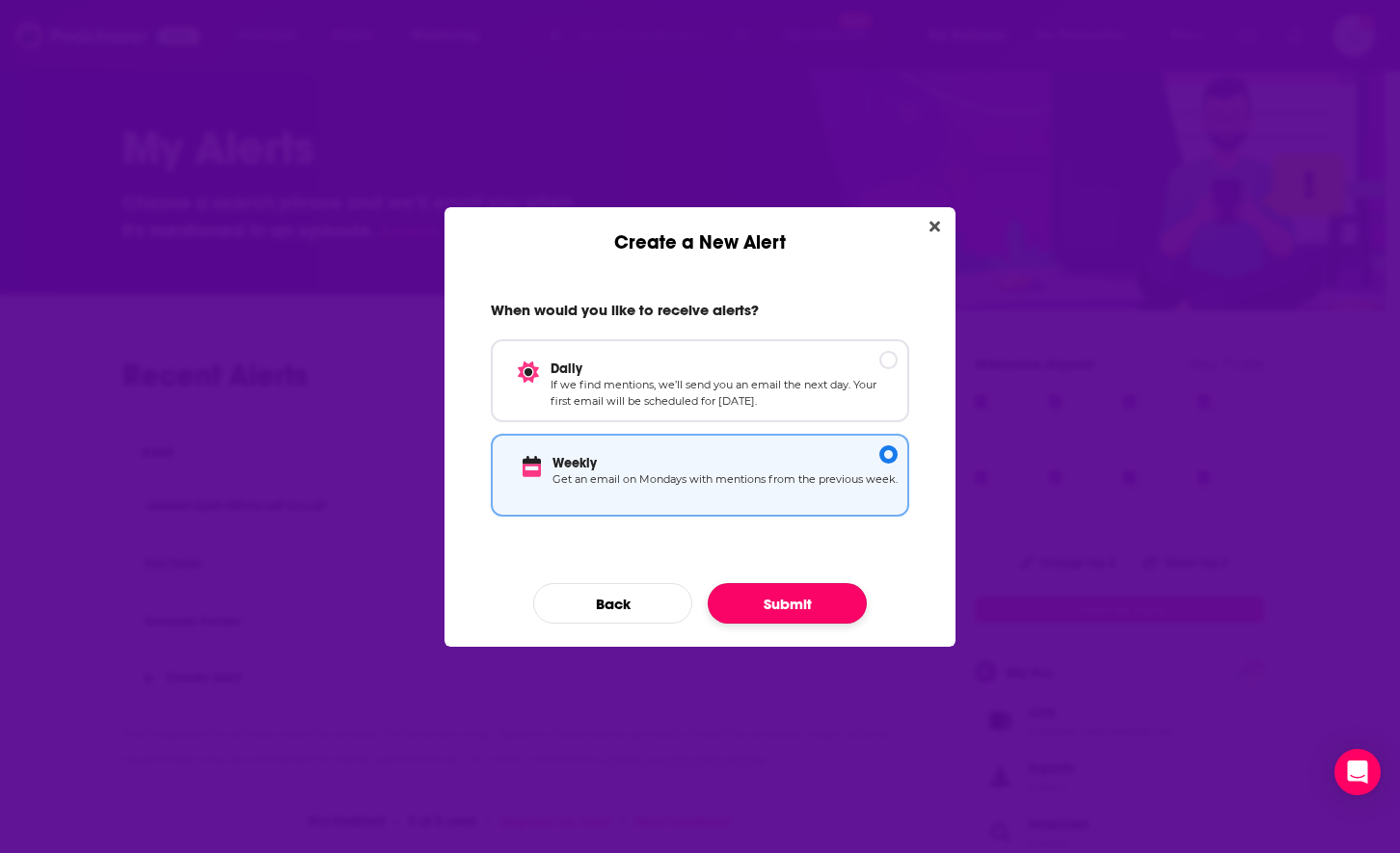
click at [754, 597] on button "Submit" at bounding box center [787, 603] width 159 height 40
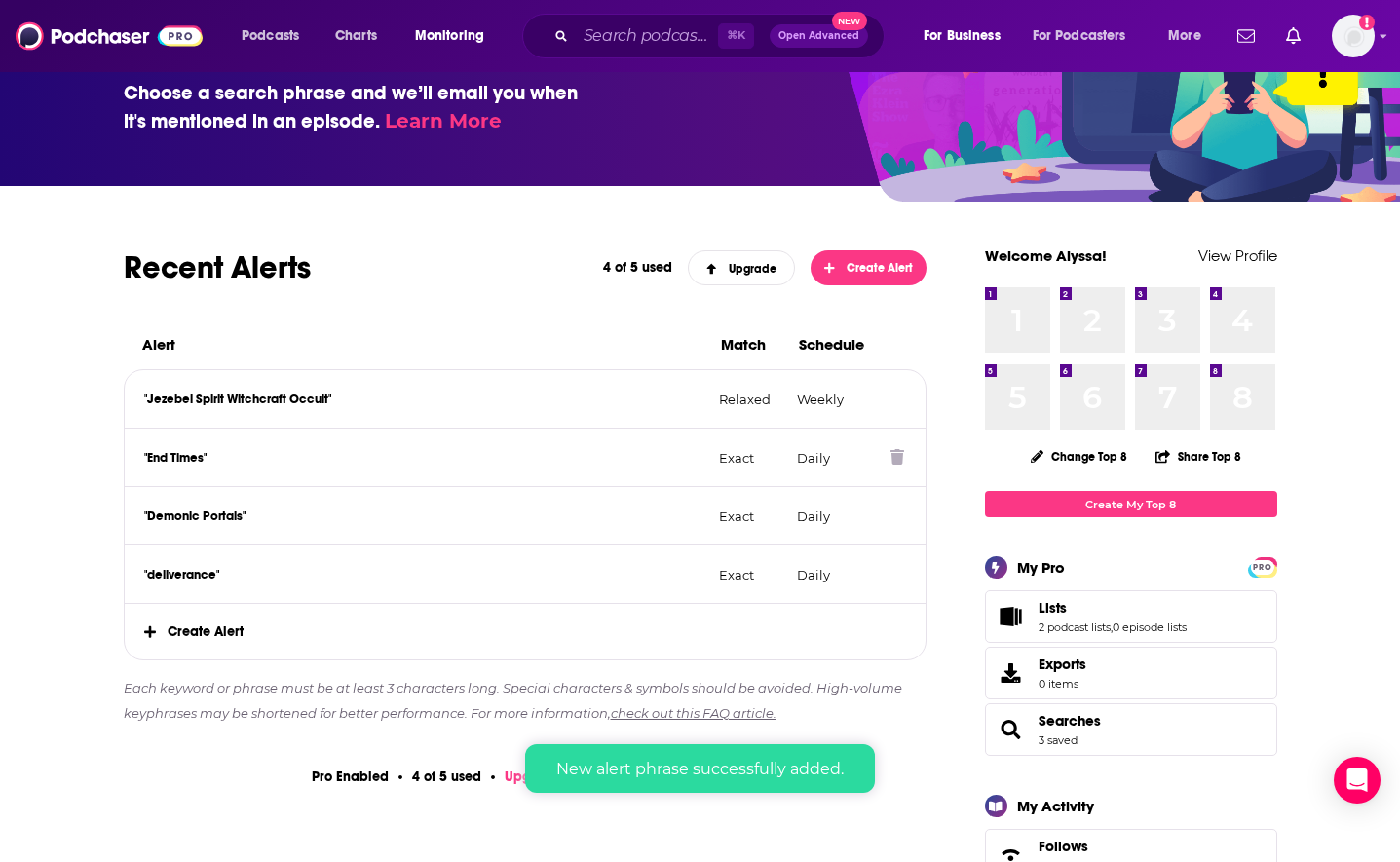
scroll to position [113, 0]
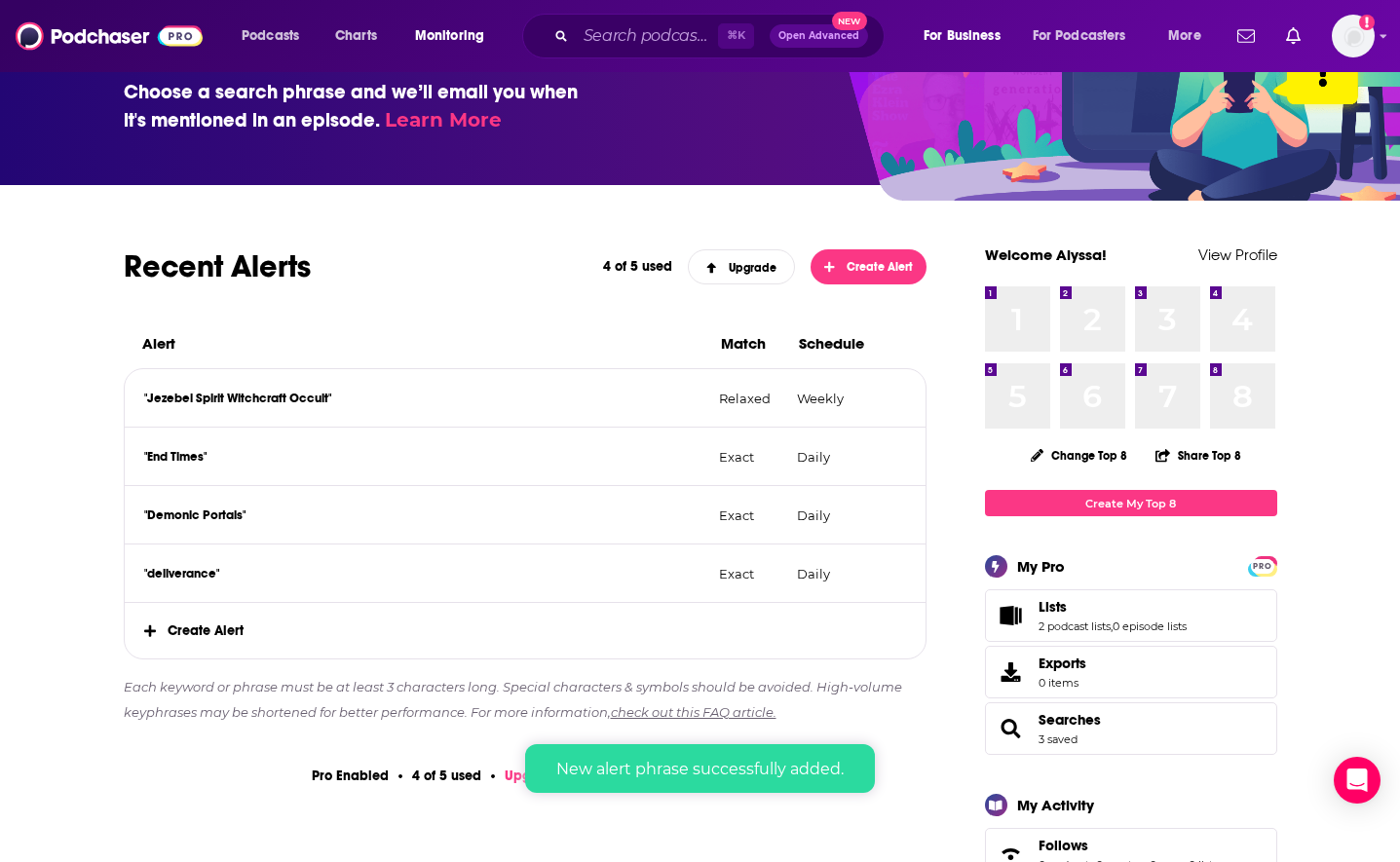
click at [393, 639] on span "Create Alert" at bounding box center [525, 631] width 802 height 56
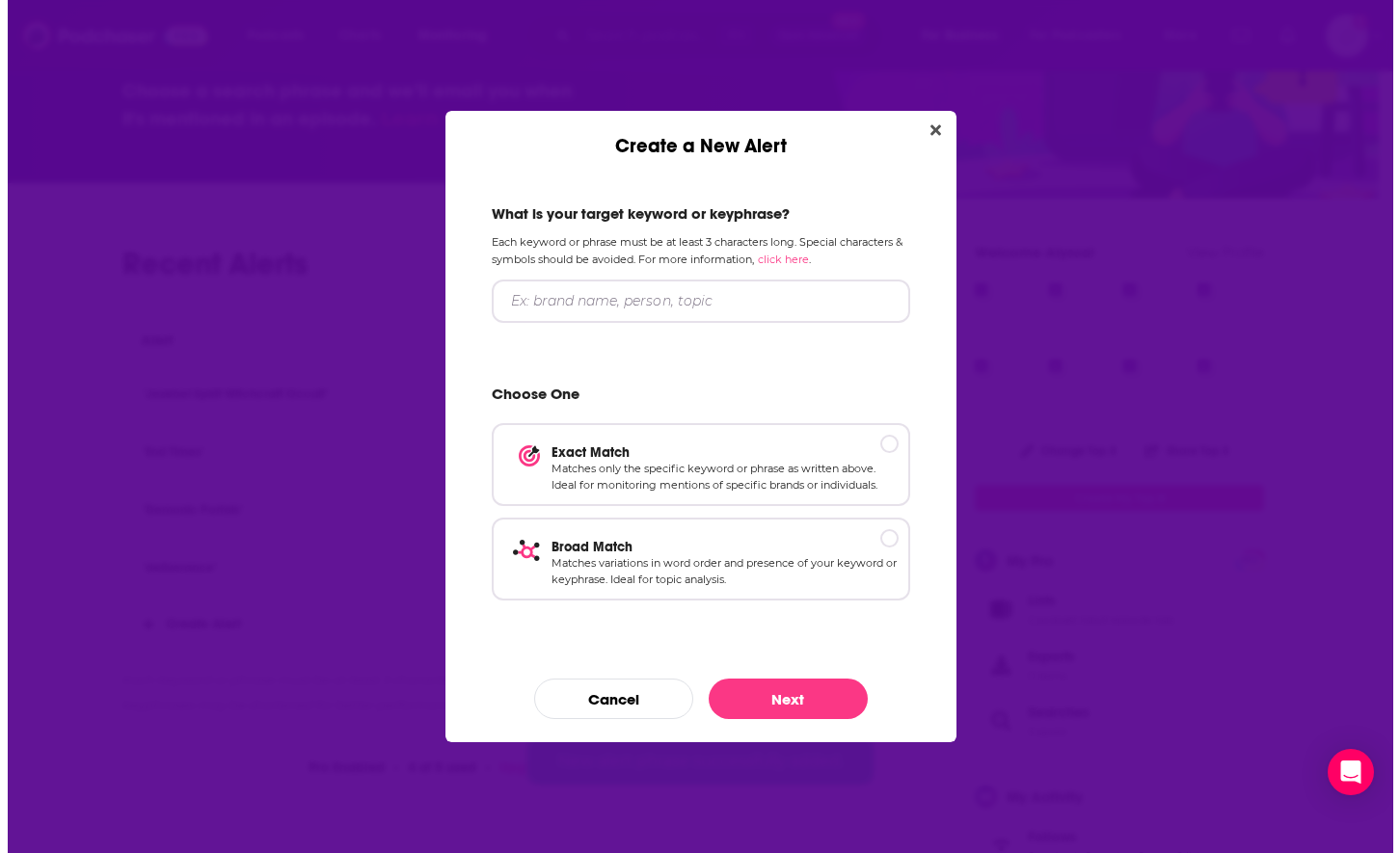
scroll to position [0, 0]
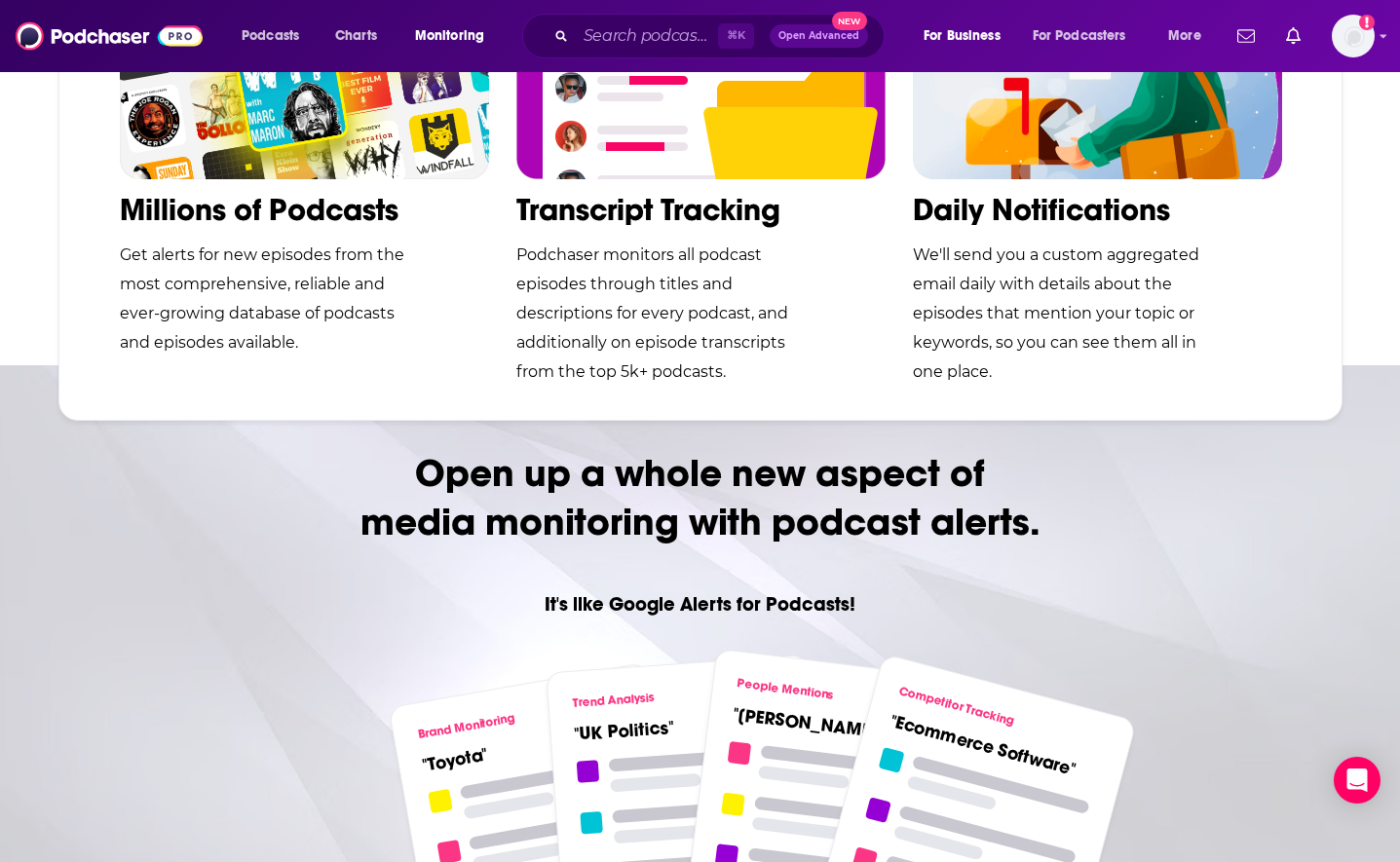
scroll to position [352, 0]
